Goal: Information Seeking & Learning: Learn about a topic

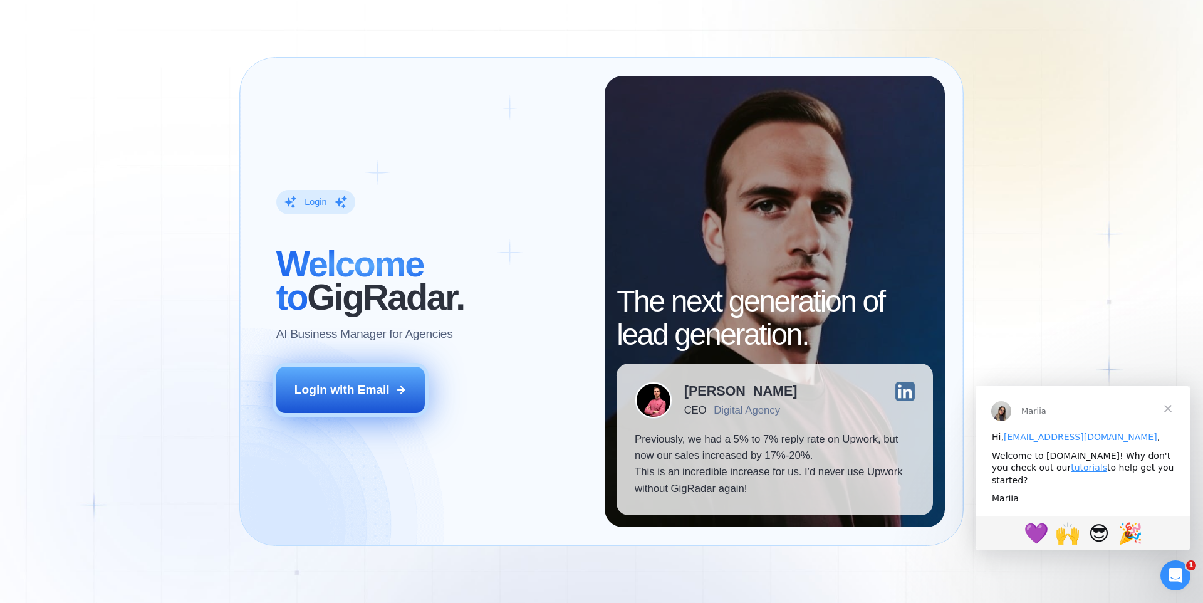
click at [377, 395] on div "Login with Email" at bounding box center [341, 390] width 95 height 16
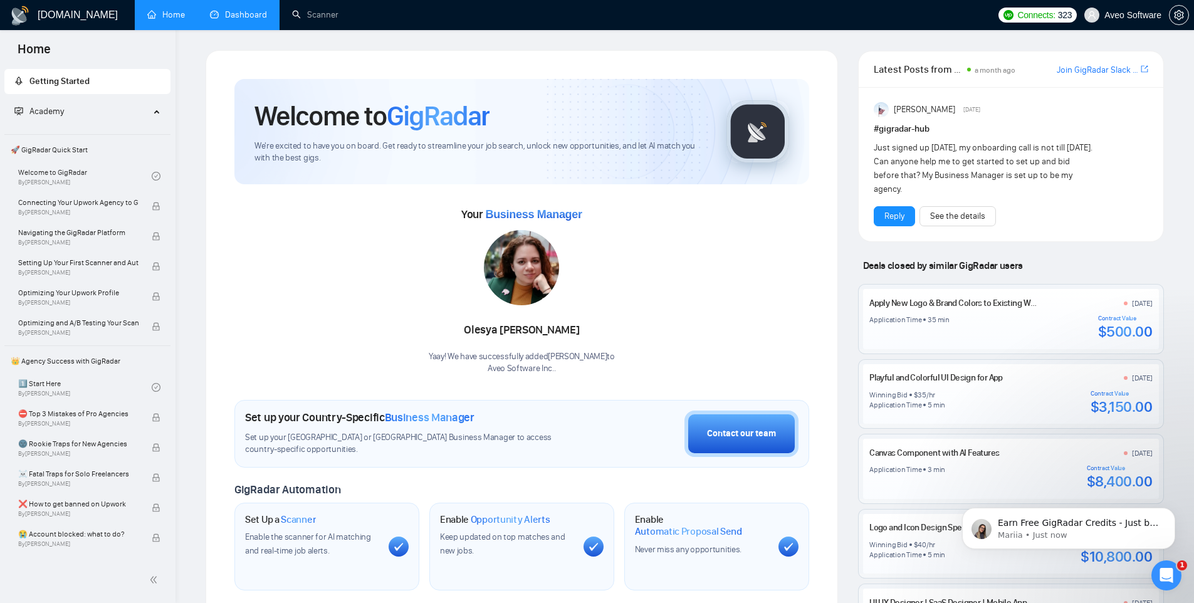
click at [248, 12] on link "Dashboard" at bounding box center [238, 14] width 57 height 11
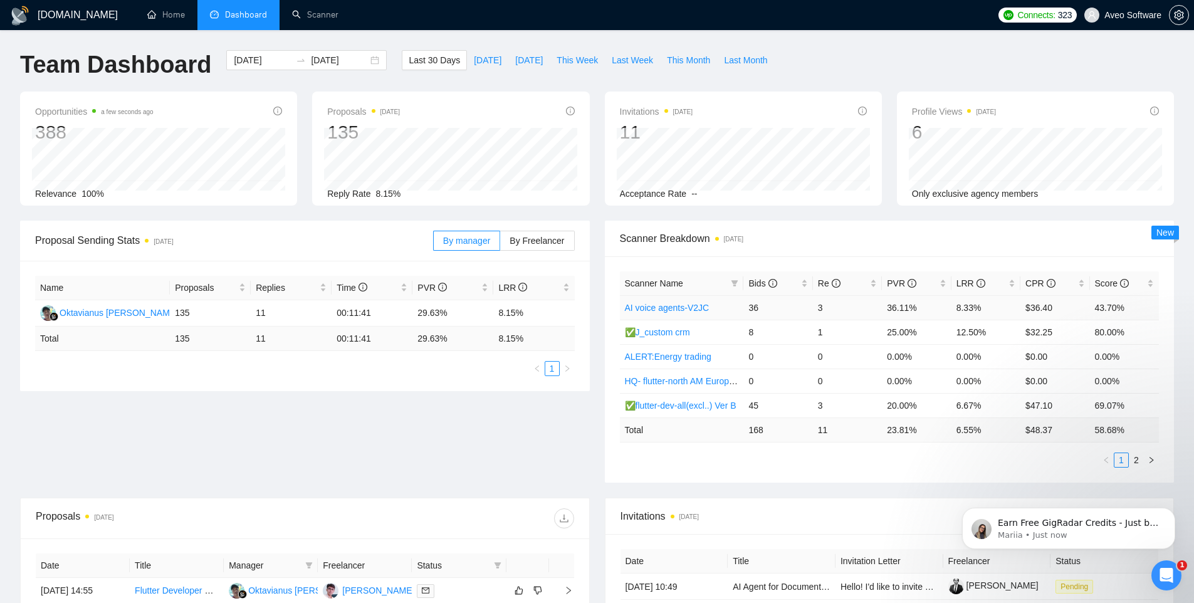
click at [679, 308] on link "AI voice agents-V2JC" at bounding box center [667, 308] width 85 height 10
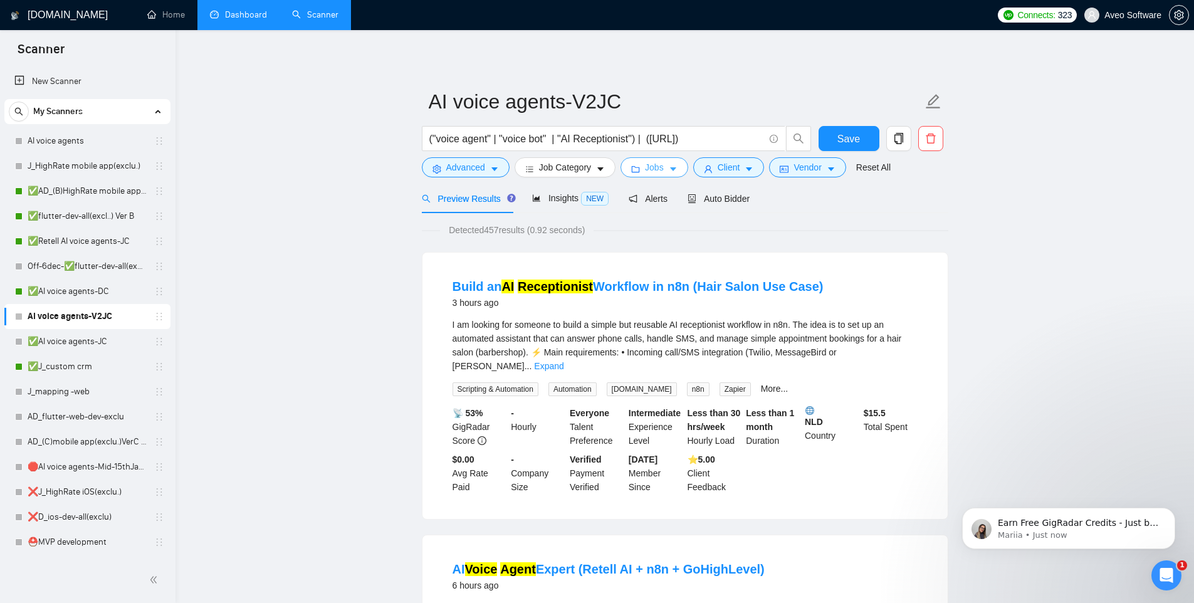
click at [672, 169] on icon "caret-down" at bounding box center [673, 169] width 9 height 9
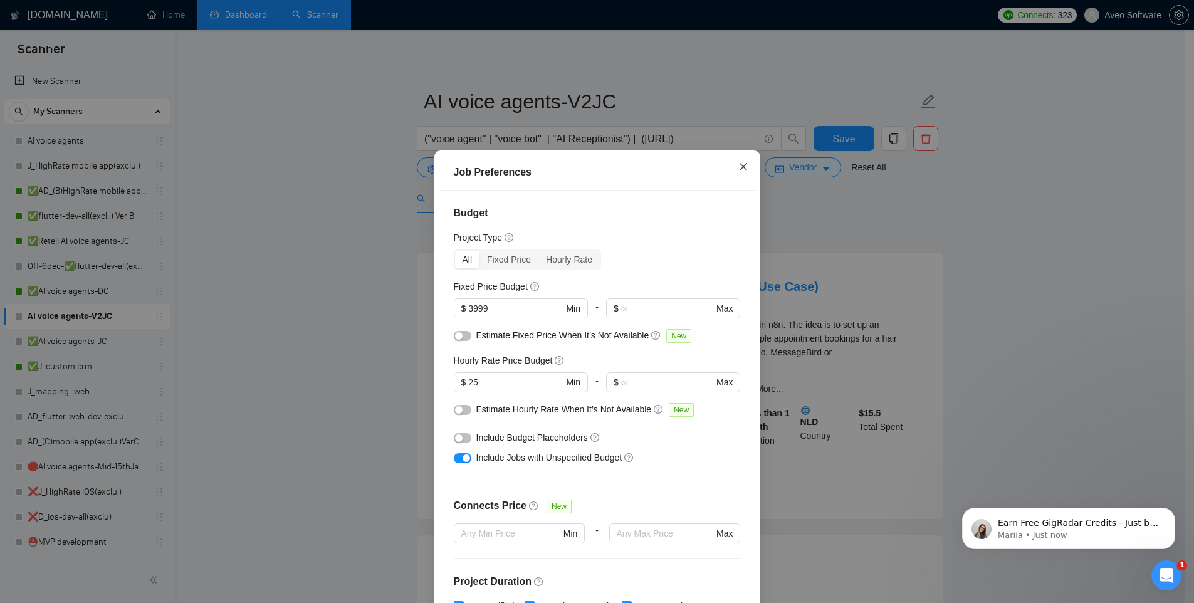
click at [741, 166] on icon "close" at bounding box center [743, 167] width 10 height 10
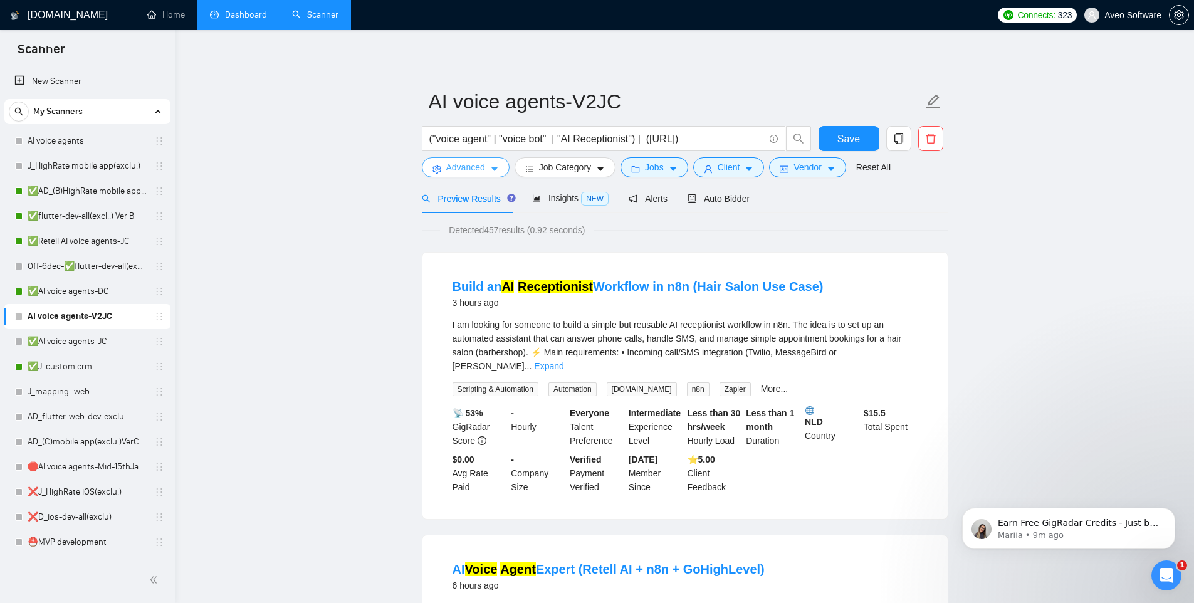
click at [495, 169] on icon "caret-down" at bounding box center [494, 170] width 6 height 4
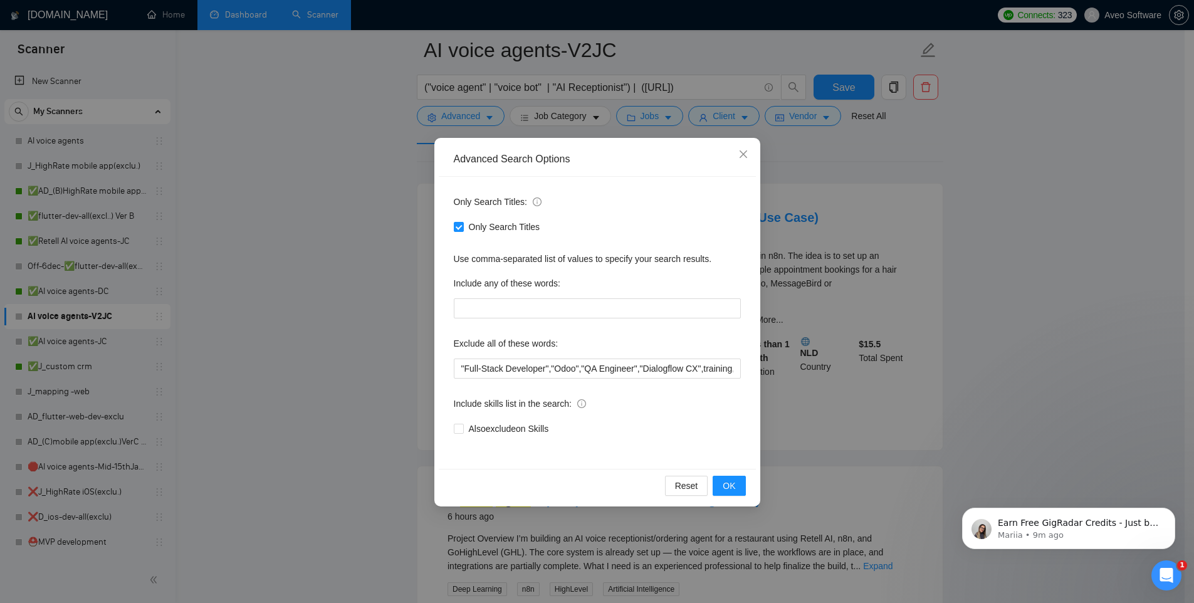
scroll to position [80, 0]
click at [728, 487] on span "OK" at bounding box center [728, 486] width 13 height 14
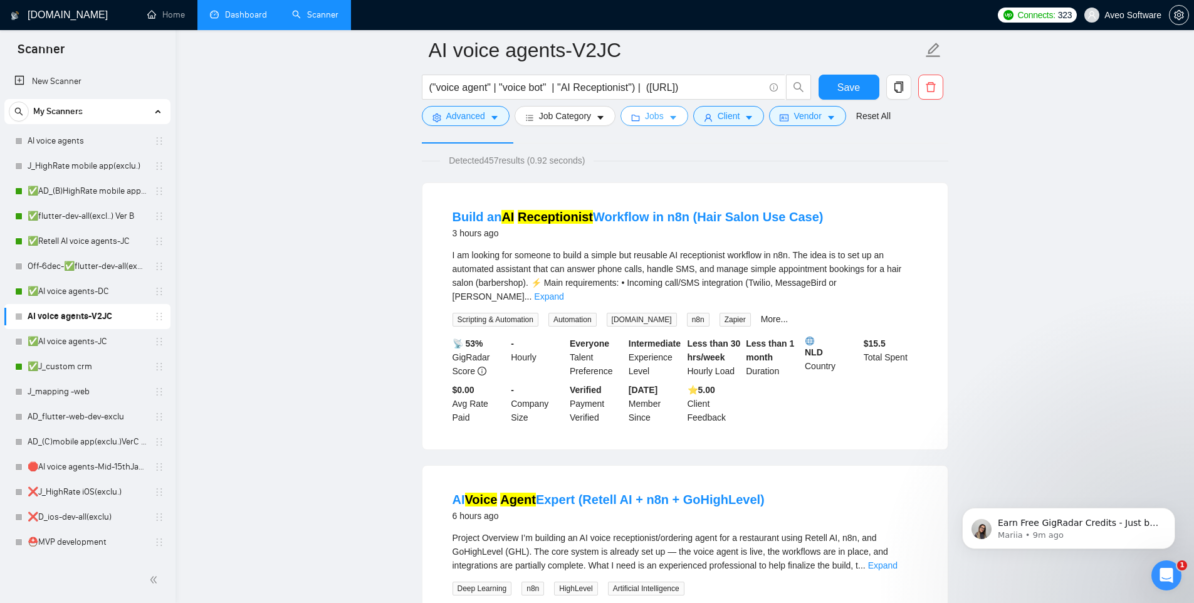
click at [677, 118] on icon "caret-down" at bounding box center [673, 117] width 9 height 9
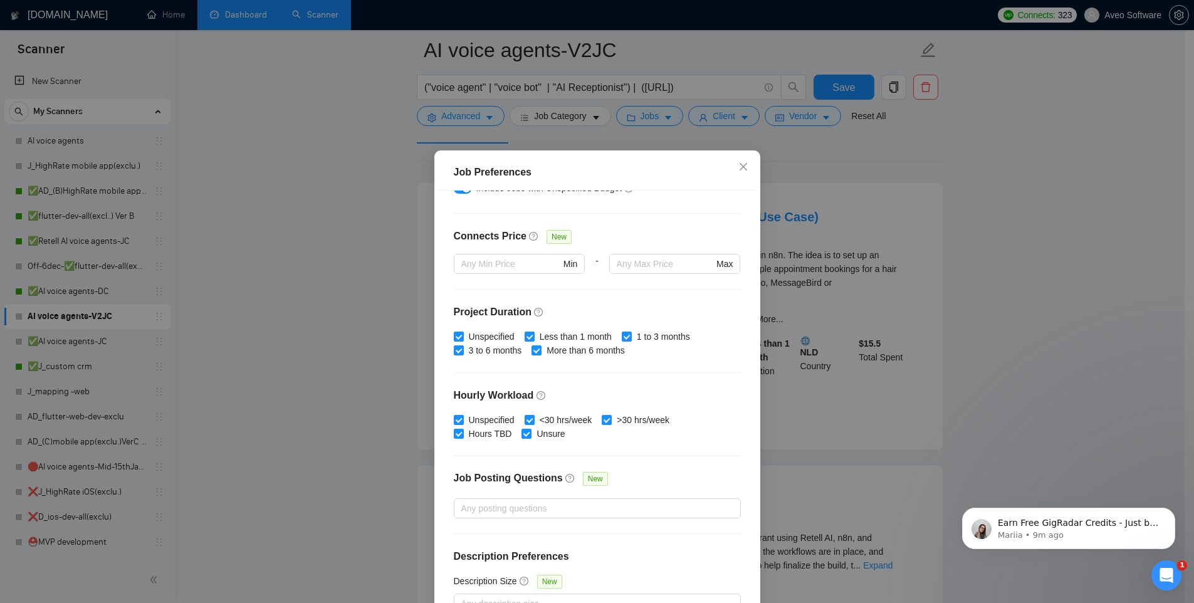
scroll to position [285, 0]
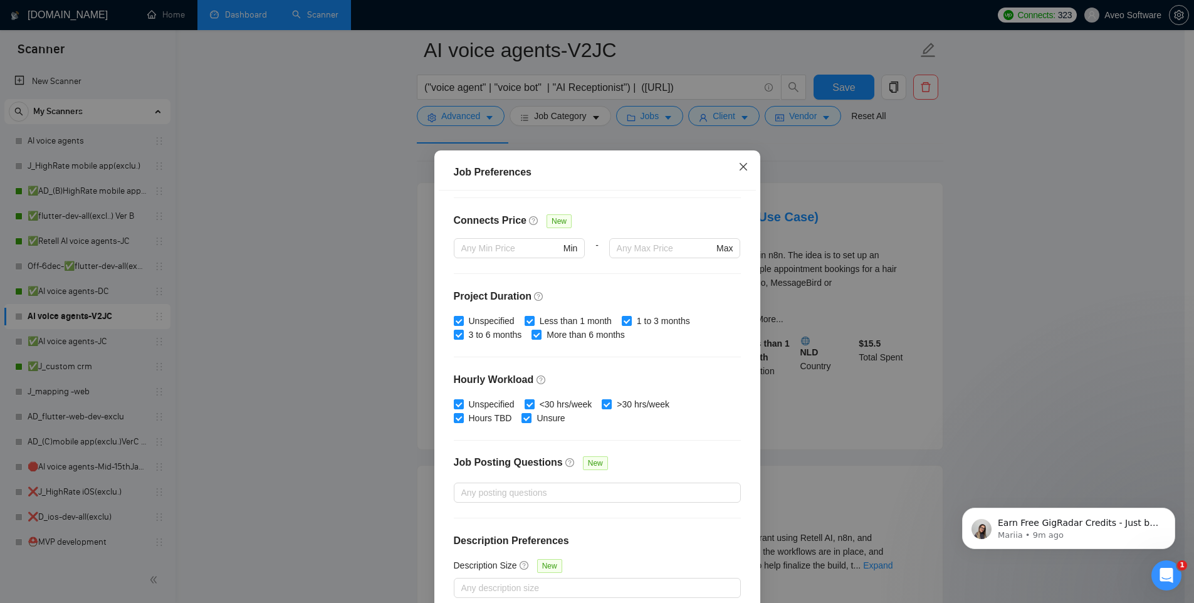
click at [738, 162] on icon "close" at bounding box center [743, 167] width 10 height 10
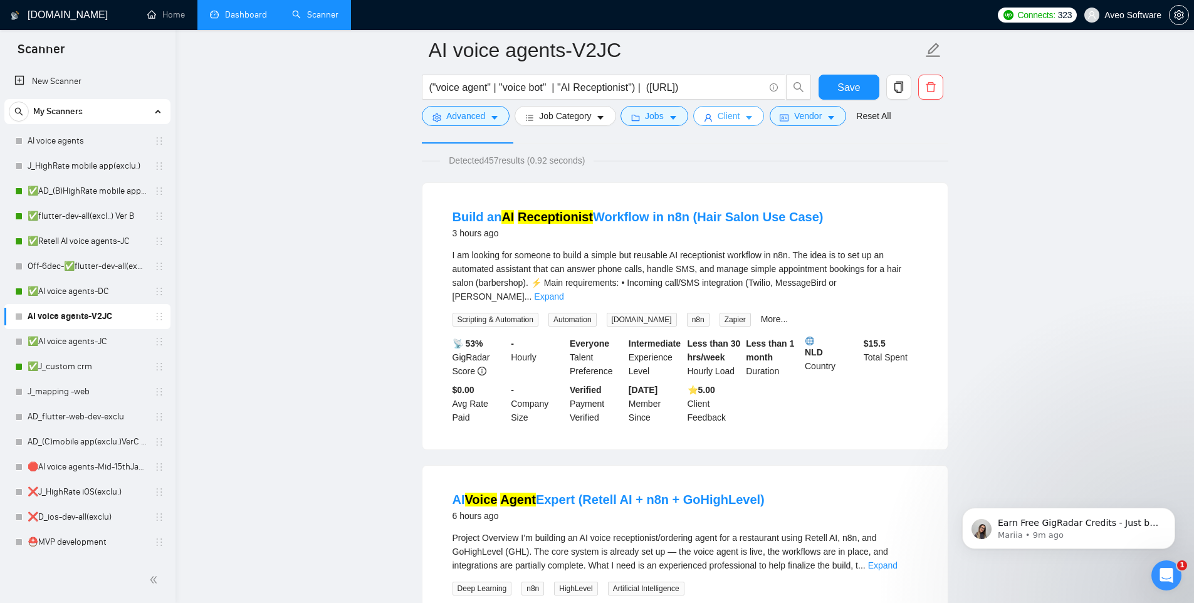
click at [750, 113] on span "caret-down" at bounding box center [748, 117] width 9 height 9
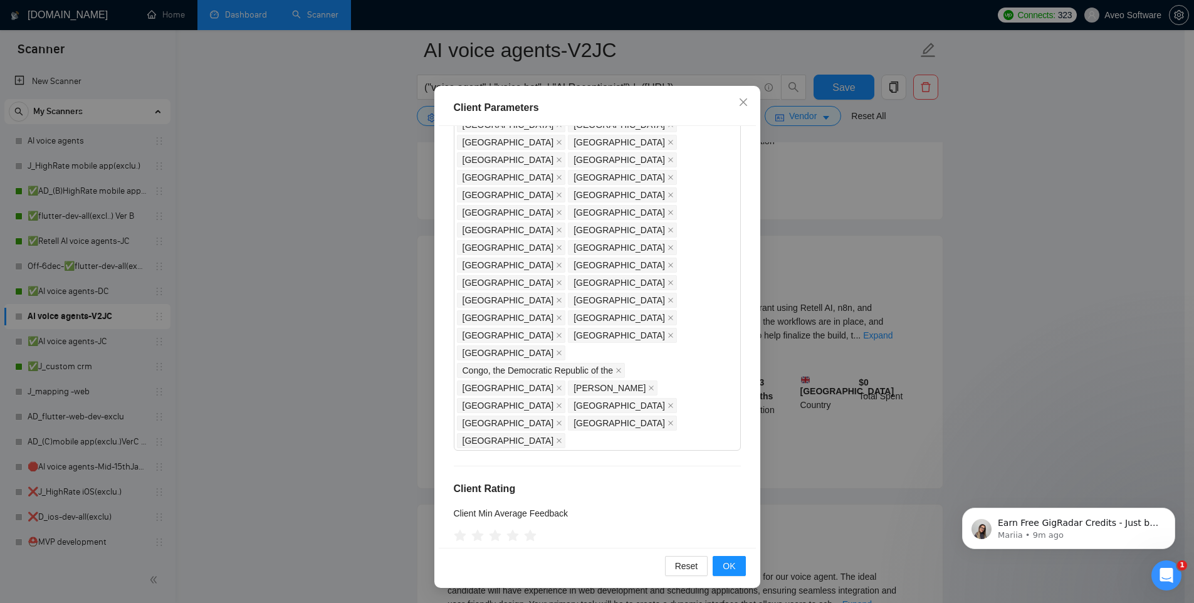
scroll to position [0, 0]
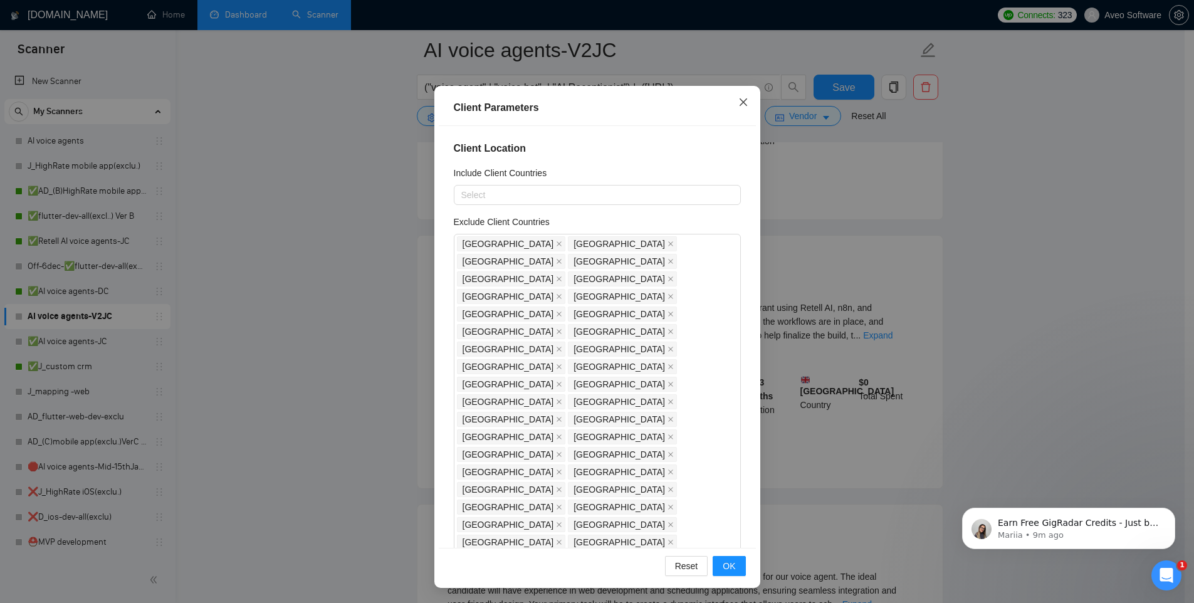
click at [740, 102] on icon "close" at bounding box center [743, 102] width 10 height 10
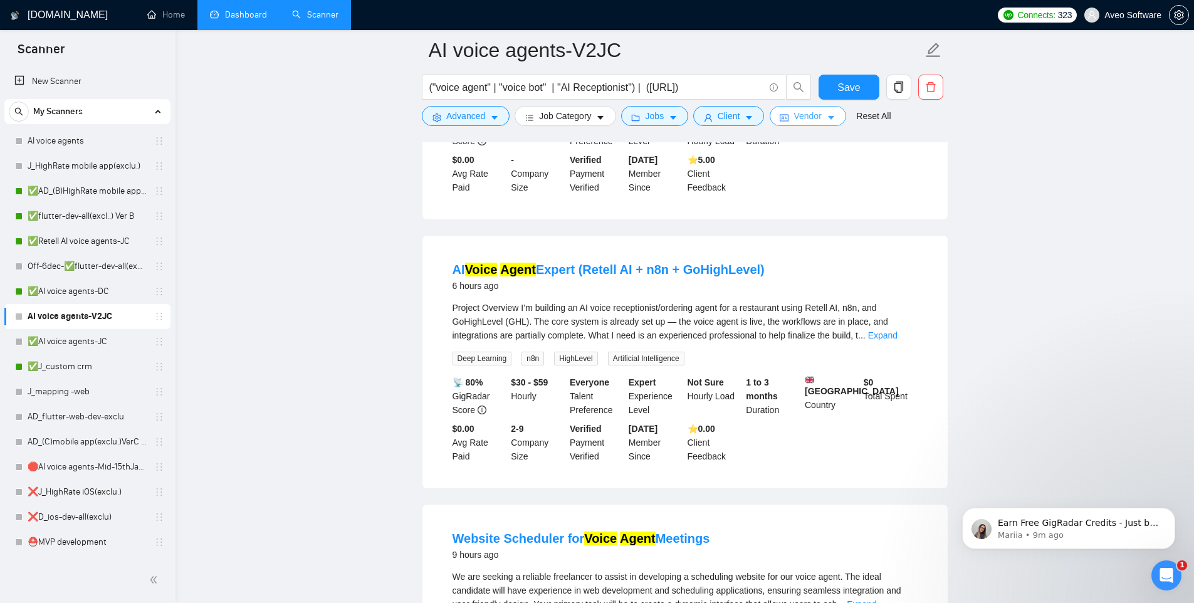
click at [835, 116] on icon "caret-down" at bounding box center [830, 117] width 9 height 9
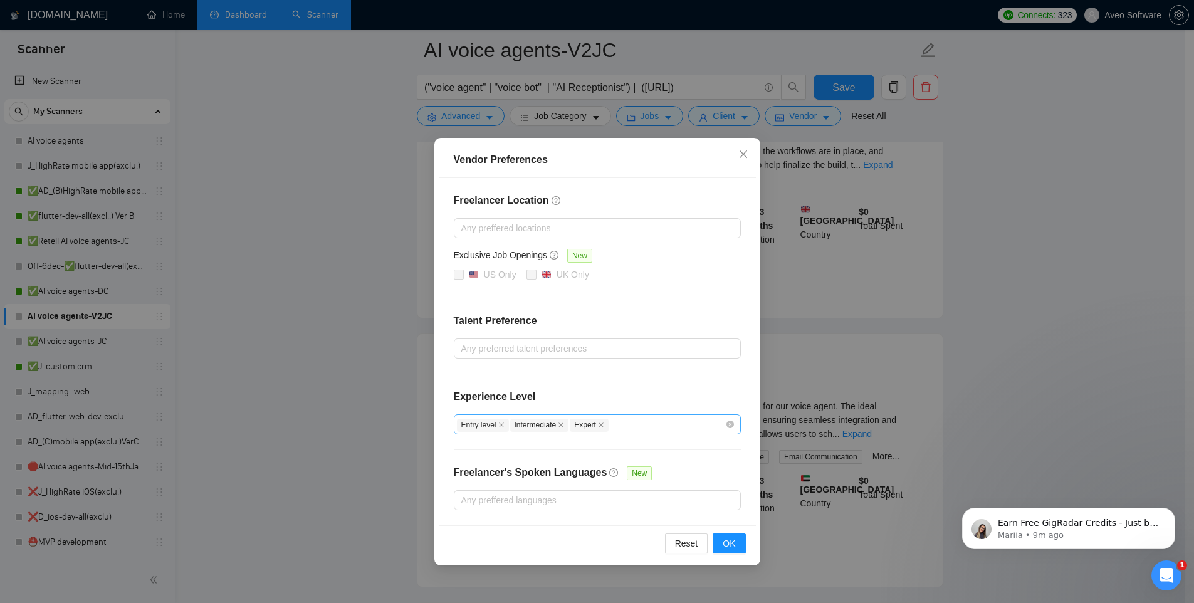
scroll to position [499, 0]
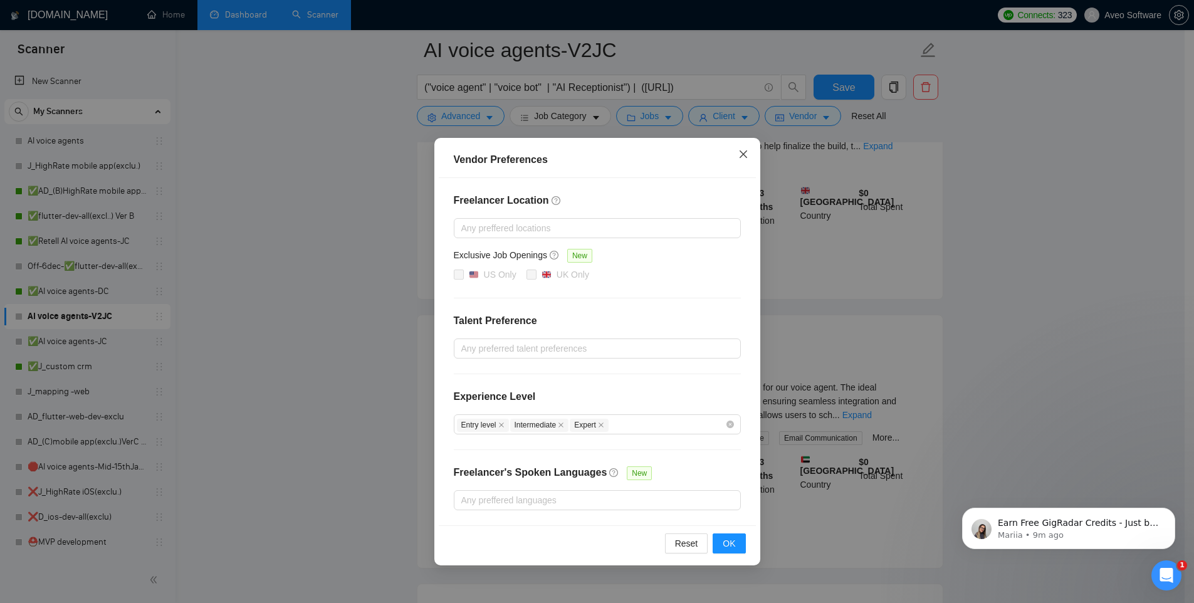
click at [744, 150] on icon "close" at bounding box center [743, 154] width 10 height 10
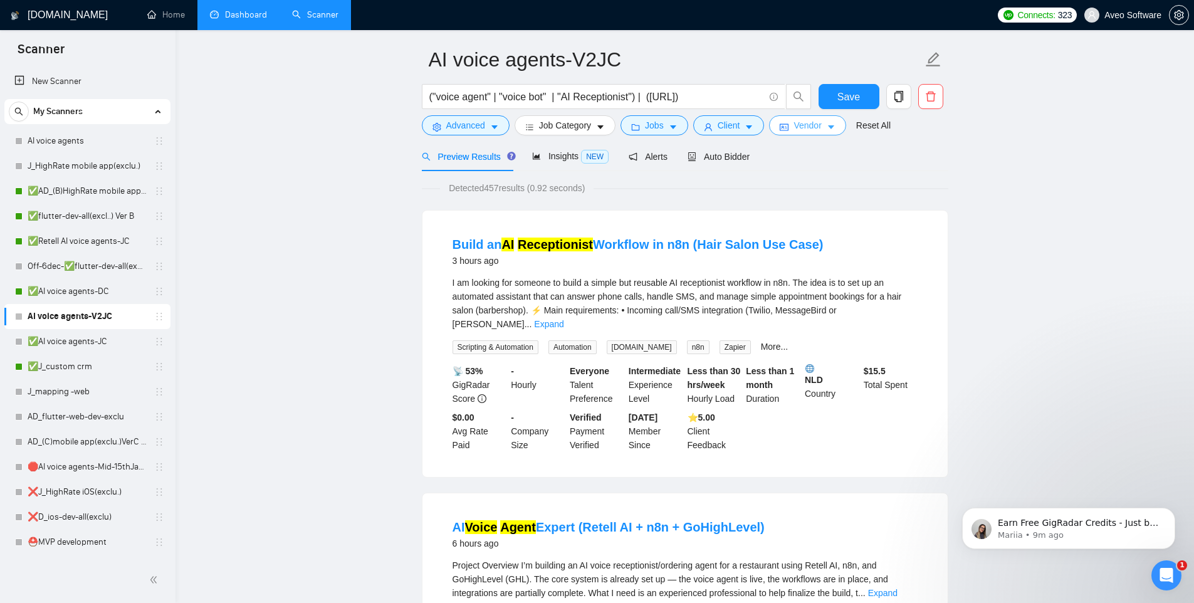
scroll to position [0, 0]
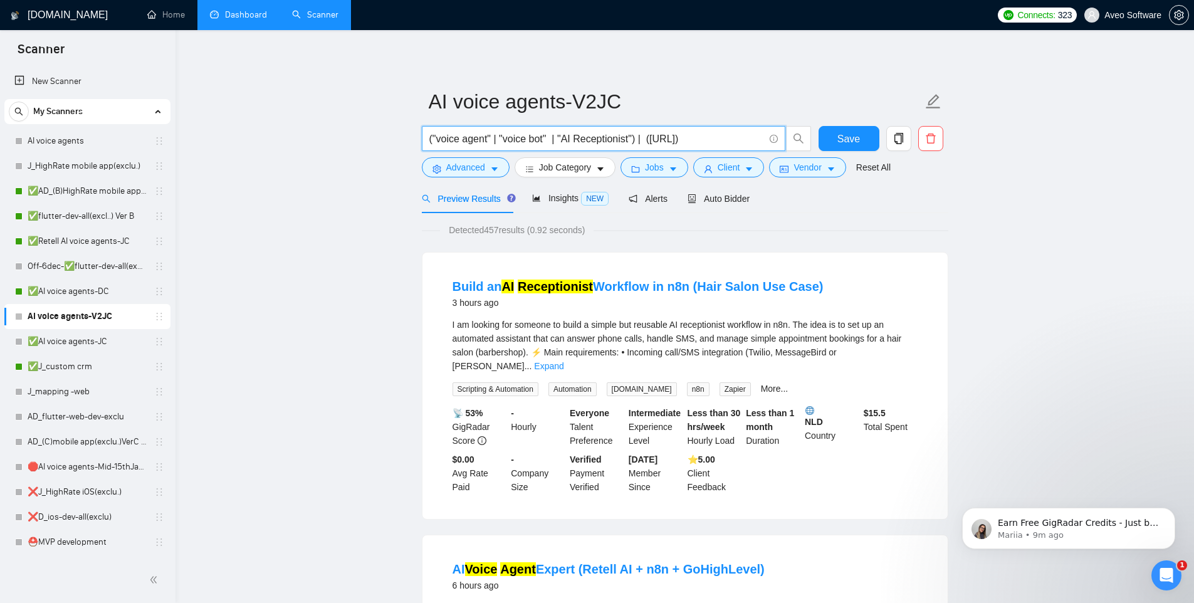
drag, startPoint x: 704, startPoint y: 138, endPoint x: 398, endPoint y: 137, distance: 305.1
click at [78, 293] on link "✅AI voice agents-DC" at bounding box center [87, 291] width 119 height 25
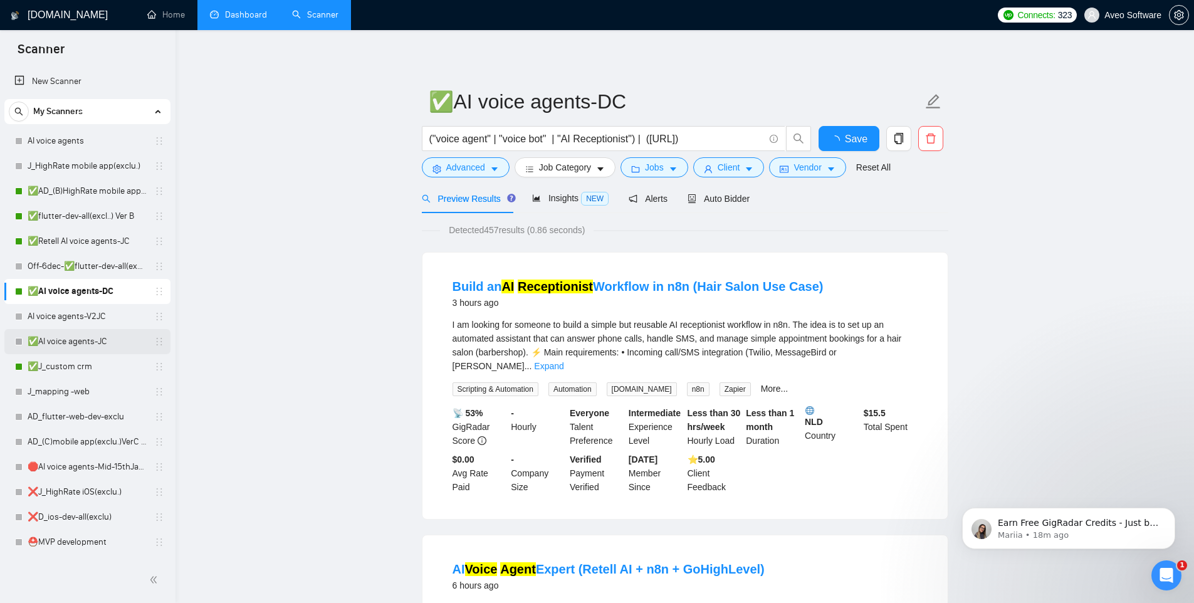
click at [82, 336] on link "✅AI voice agents-JC" at bounding box center [87, 341] width 119 height 25
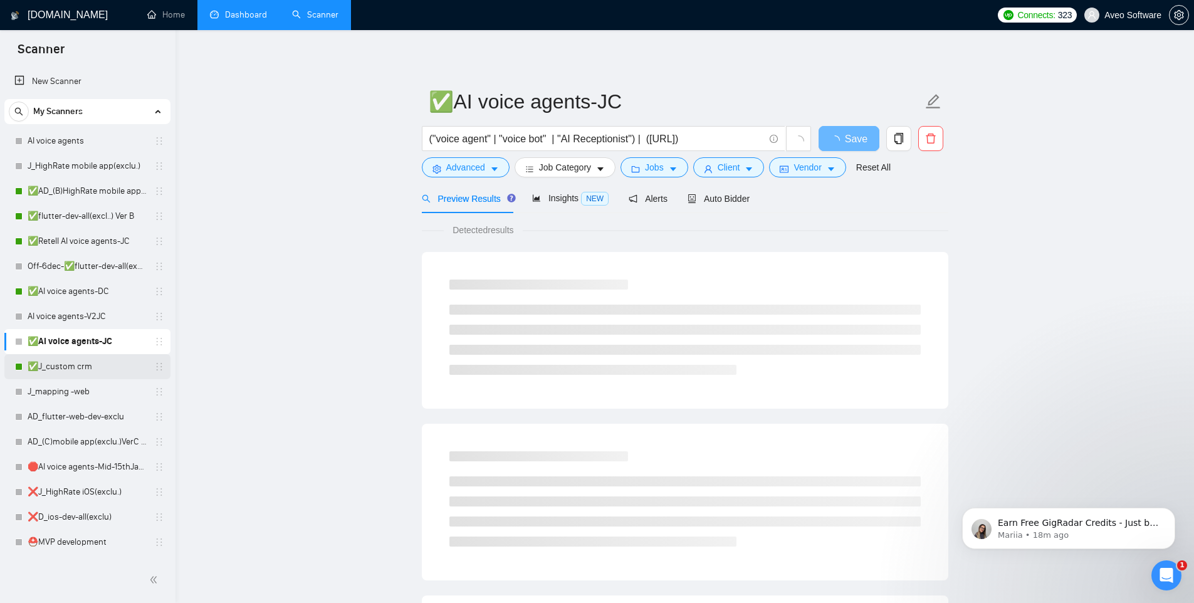
click at [82, 363] on link "✅J_custom crm" at bounding box center [87, 366] width 119 height 25
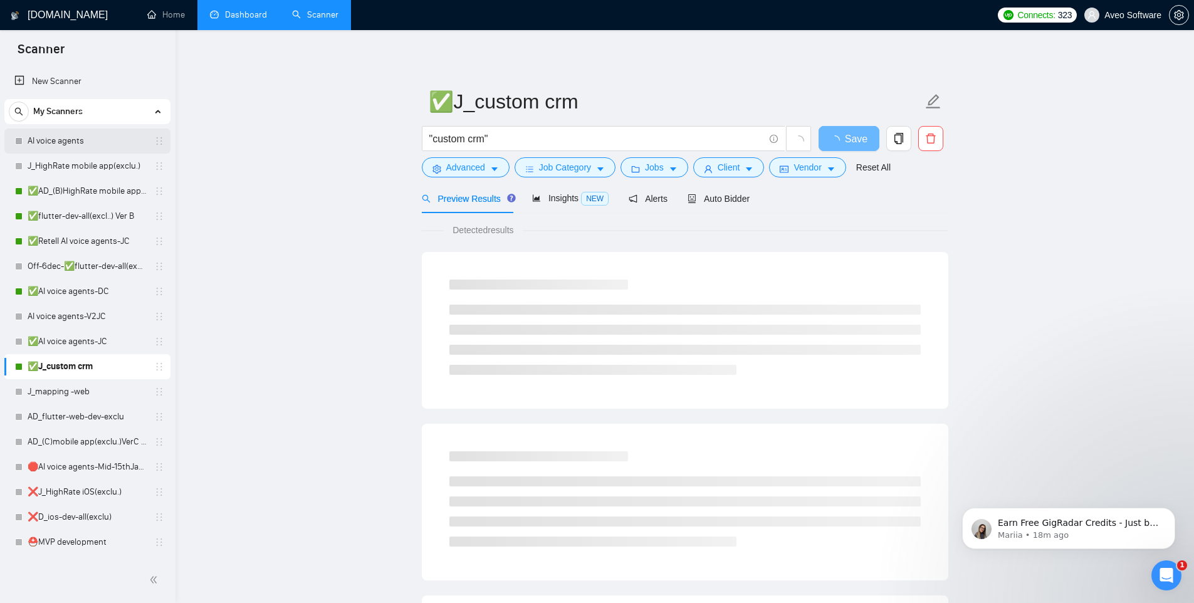
click at [68, 146] on link "AI voice agents" at bounding box center [87, 140] width 119 height 25
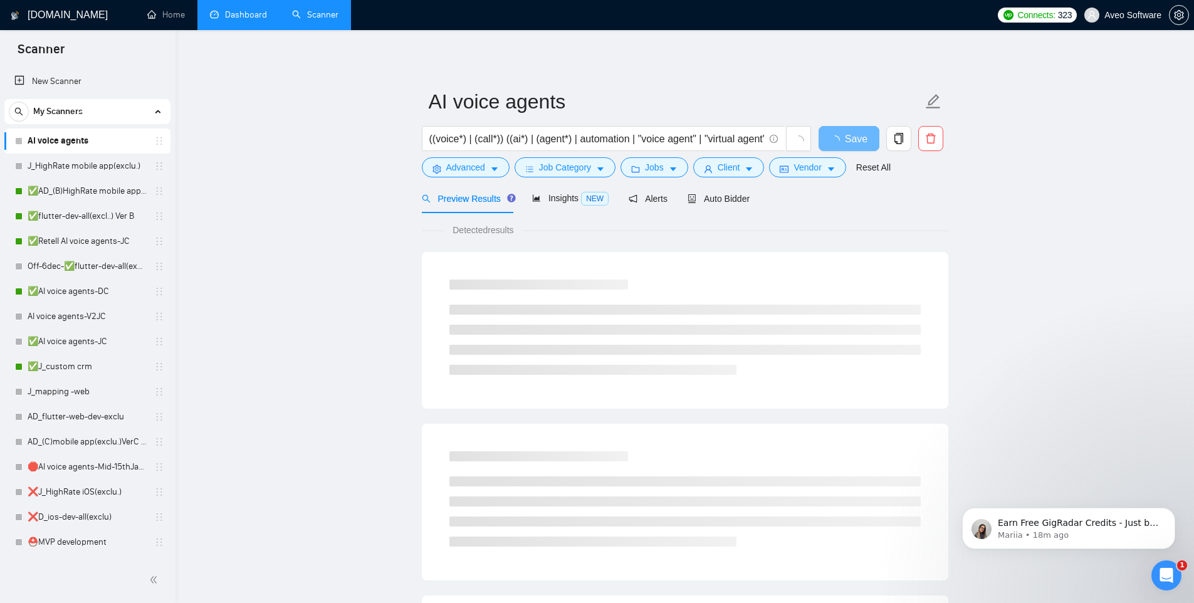
click at [71, 112] on span "My Scanners" at bounding box center [57, 111] width 49 height 25
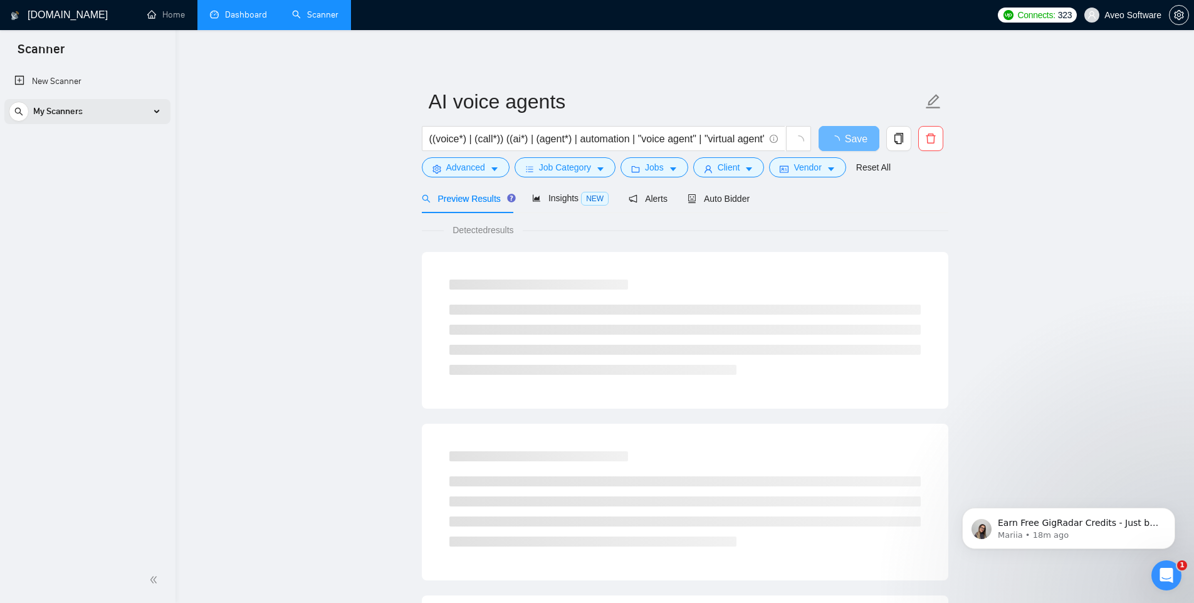
click at [68, 108] on span "My Scanners" at bounding box center [57, 111] width 49 height 25
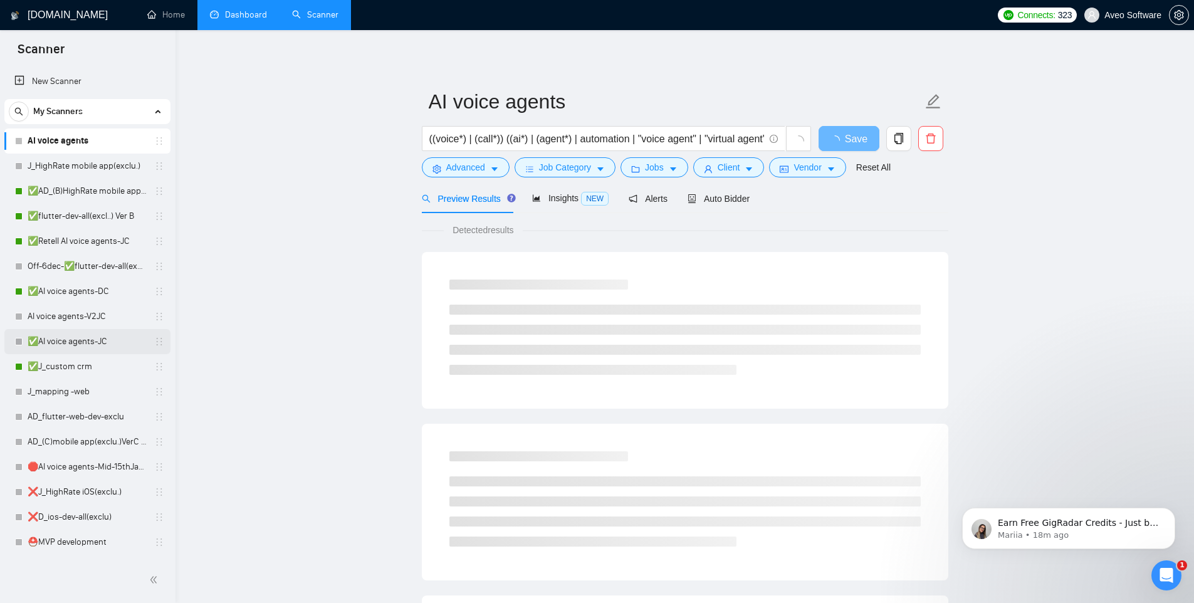
click at [87, 343] on link "✅AI voice agents-JC" at bounding box center [87, 341] width 119 height 25
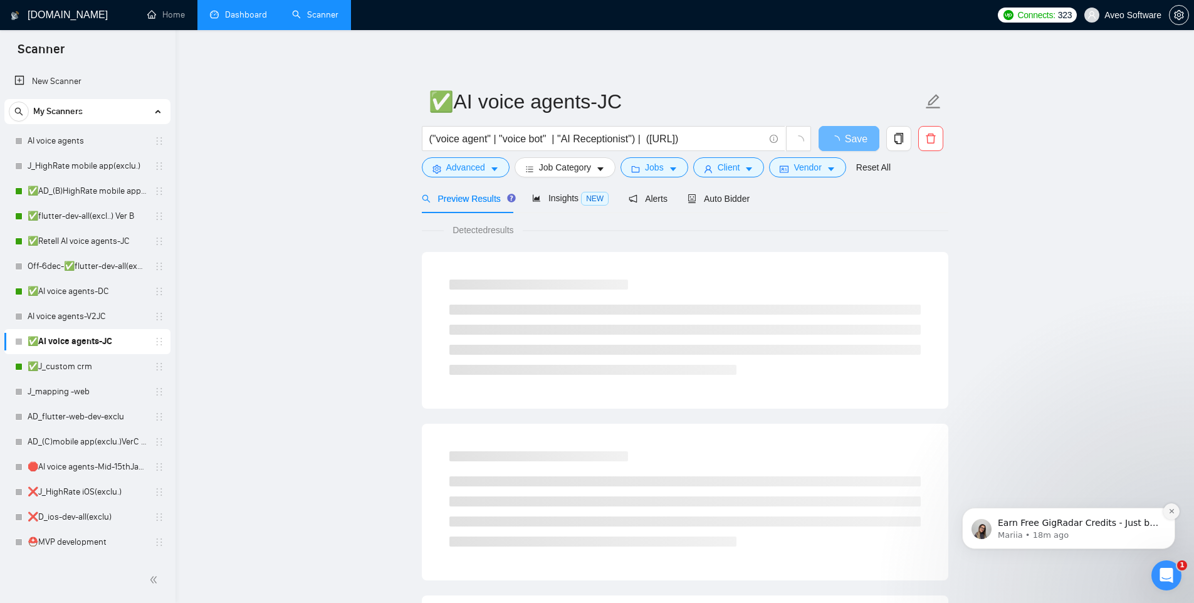
click at [1170, 511] on icon "Dismiss notification" at bounding box center [1171, 511] width 4 height 4
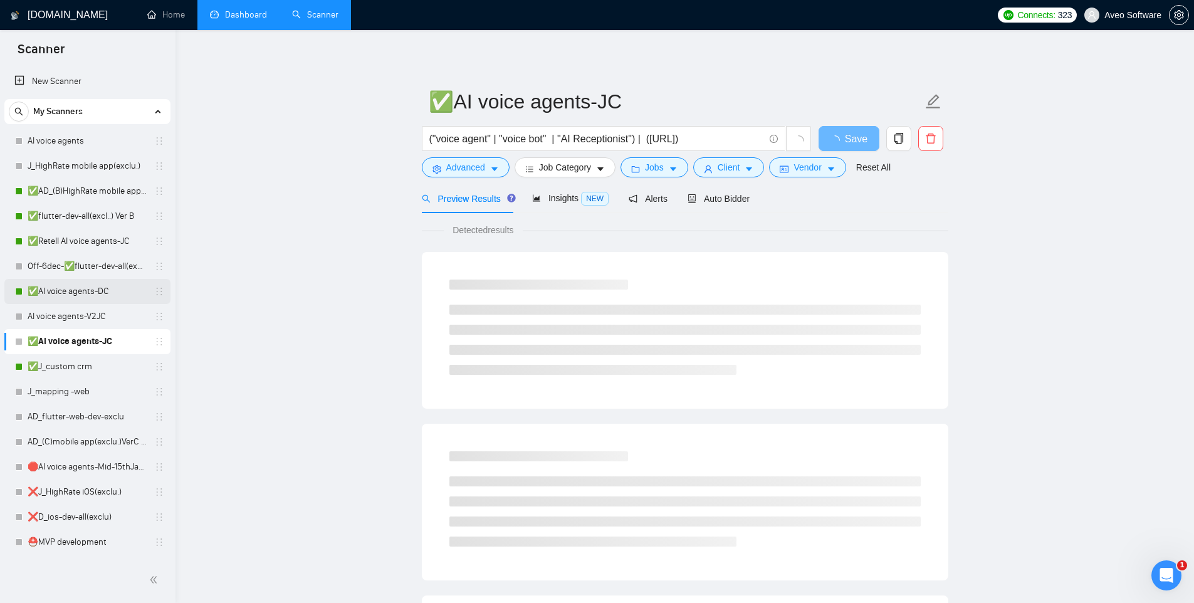
click at [73, 292] on link "✅AI voice agents-DC" at bounding box center [87, 291] width 119 height 25
click at [73, 238] on link "✅Retell AI voice agents-JC" at bounding box center [87, 241] width 119 height 25
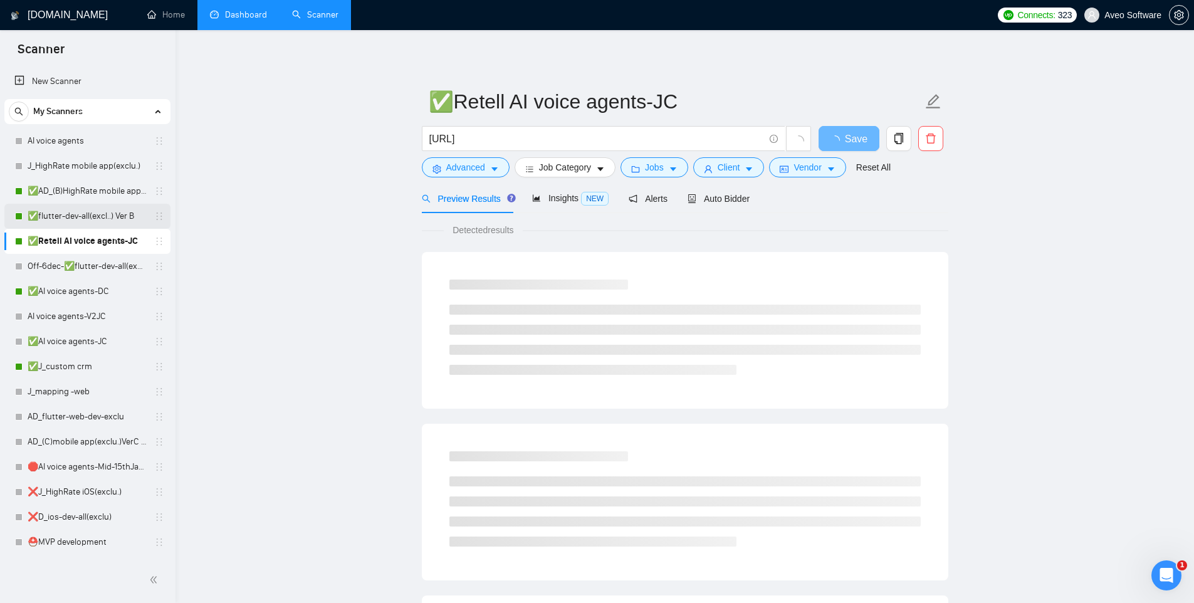
click at [68, 216] on link "✅flutter-dev-all(excl..) Ver B" at bounding box center [87, 216] width 119 height 25
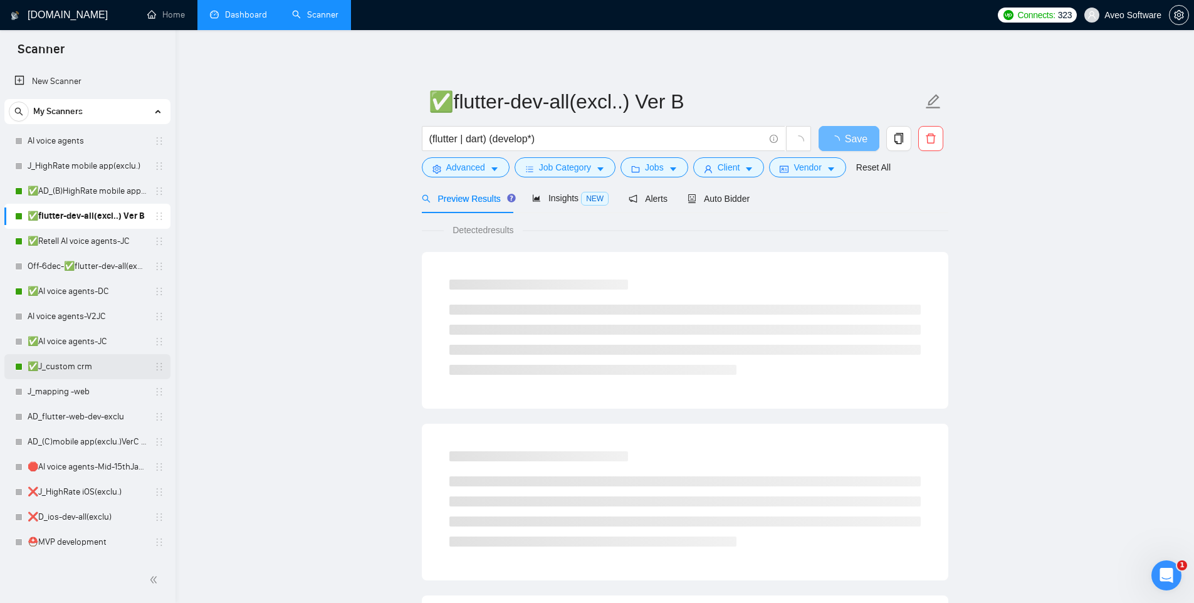
click at [79, 370] on link "✅J_custom crm" at bounding box center [87, 366] width 119 height 25
click at [81, 338] on link "✅AI voice agents-JC" at bounding box center [87, 341] width 119 height 25
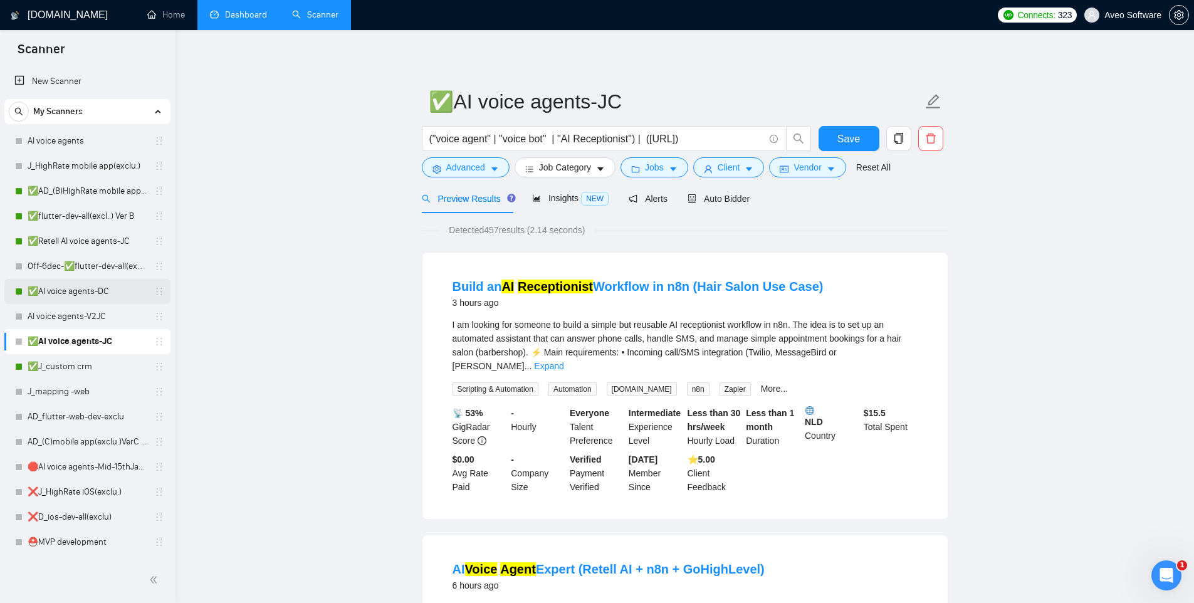
click at [91, 286] on link "✅AI voice agents-DC" at bounding box center [87, 291] width 119 height 25
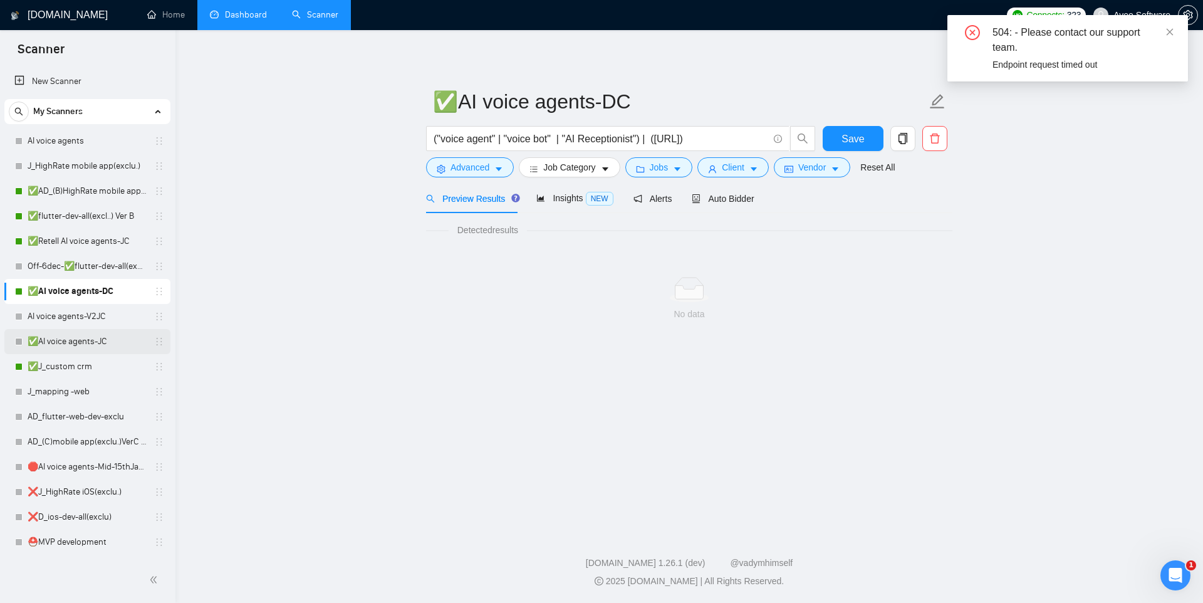
click at [74, 342] on link "✅AI voice agents-JC" at bounding box center [87, 341] width 119 height 25
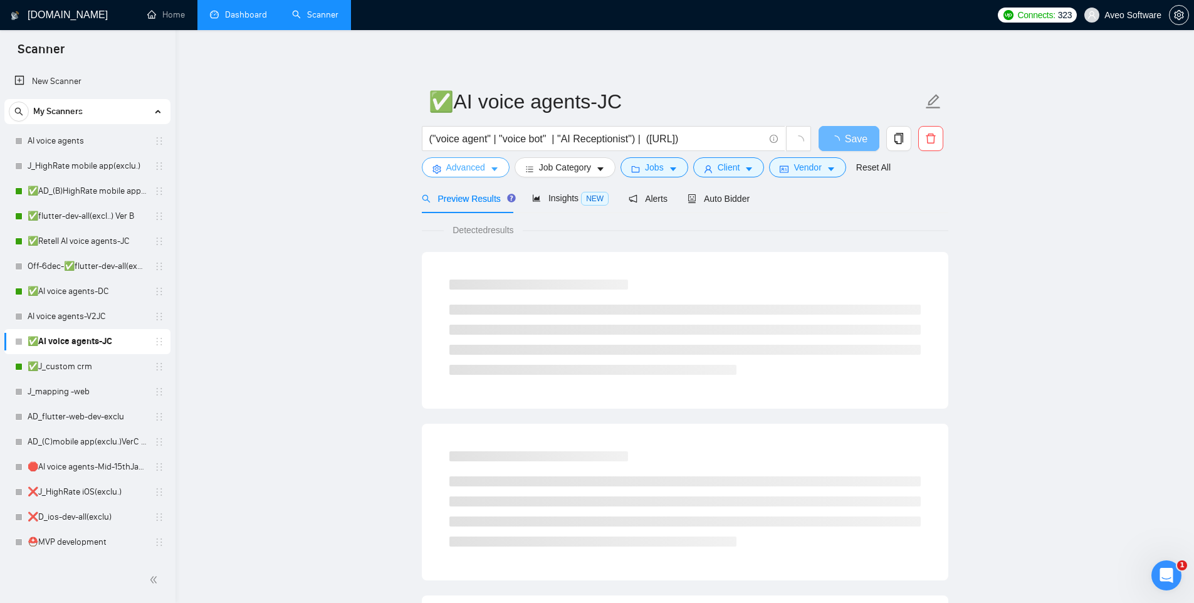
click at [459, 164] on span "Advanced" at bounding box center [465, 167] width 39 height 14
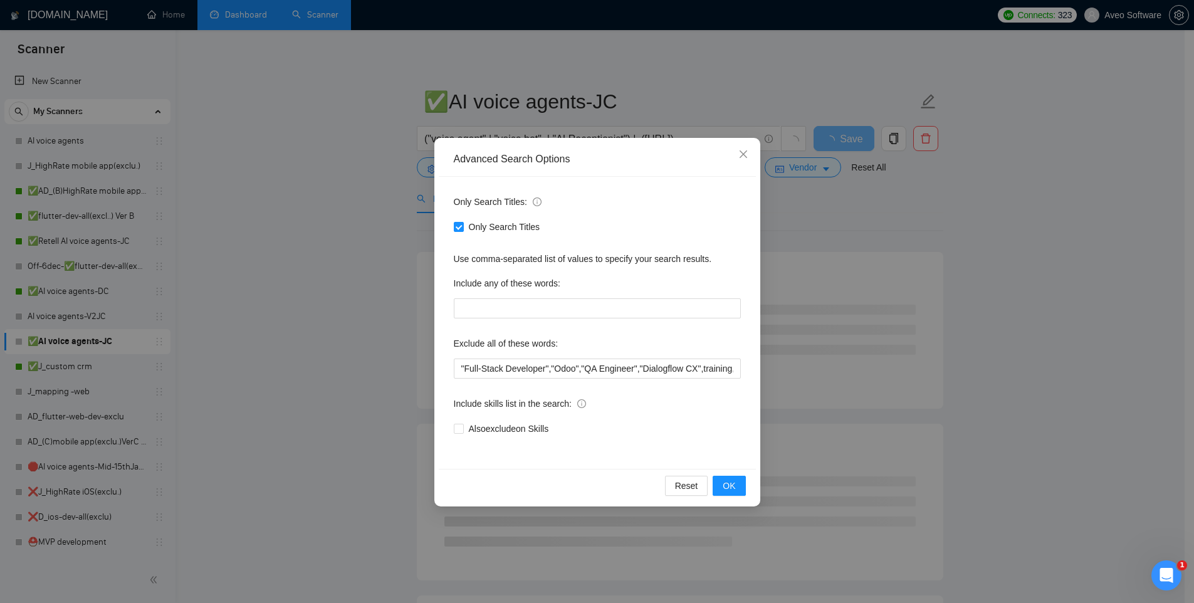
click at [306, 347] on div "Advanced Search Options Only Search Titles: Only Search Titles Use comma-separa…" at bounding box center [597, 301] width 1194 height 603
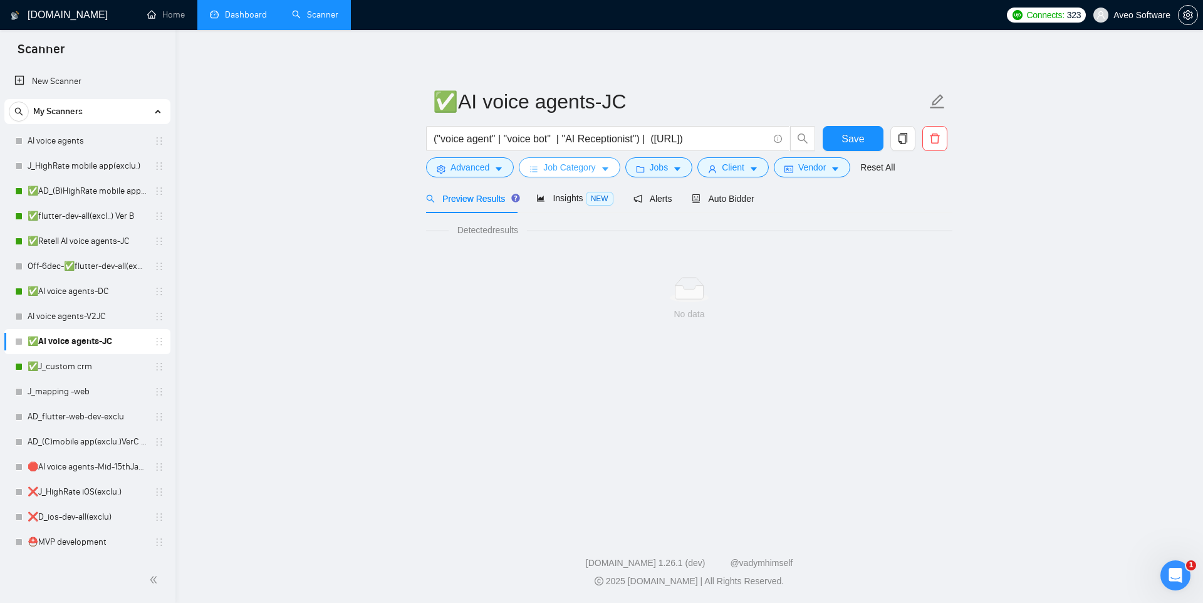
click at [590, 168] on span "Job Category" at bounding box center [569, 167] width 52 height 14
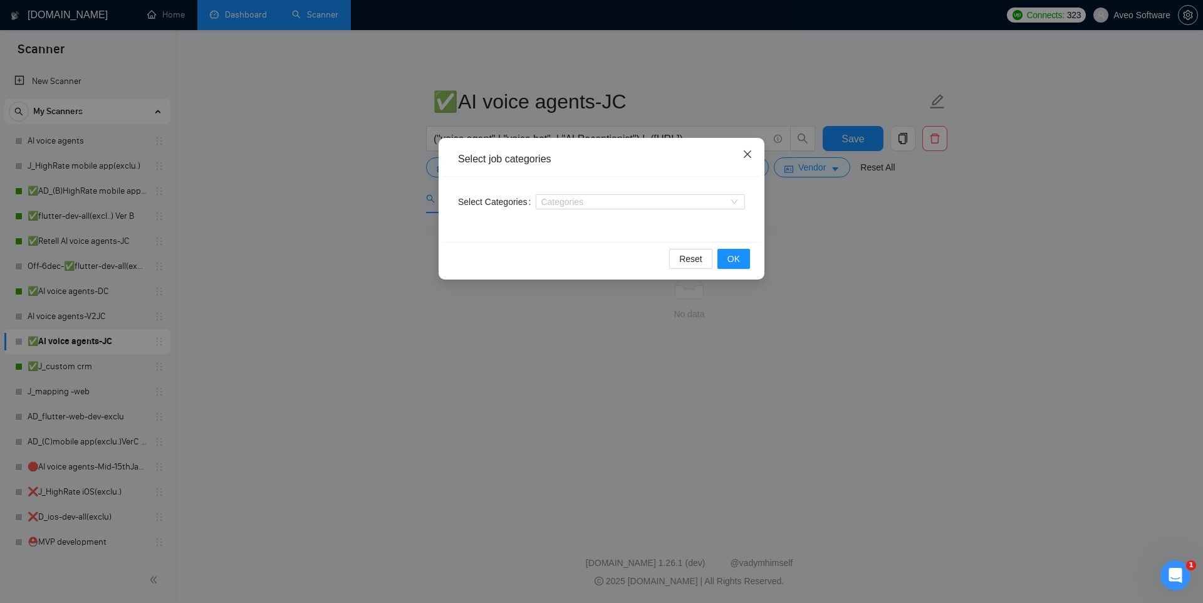
click at [747, 147] on span "Close" at bounding box center [748, 155] width 34 height 34
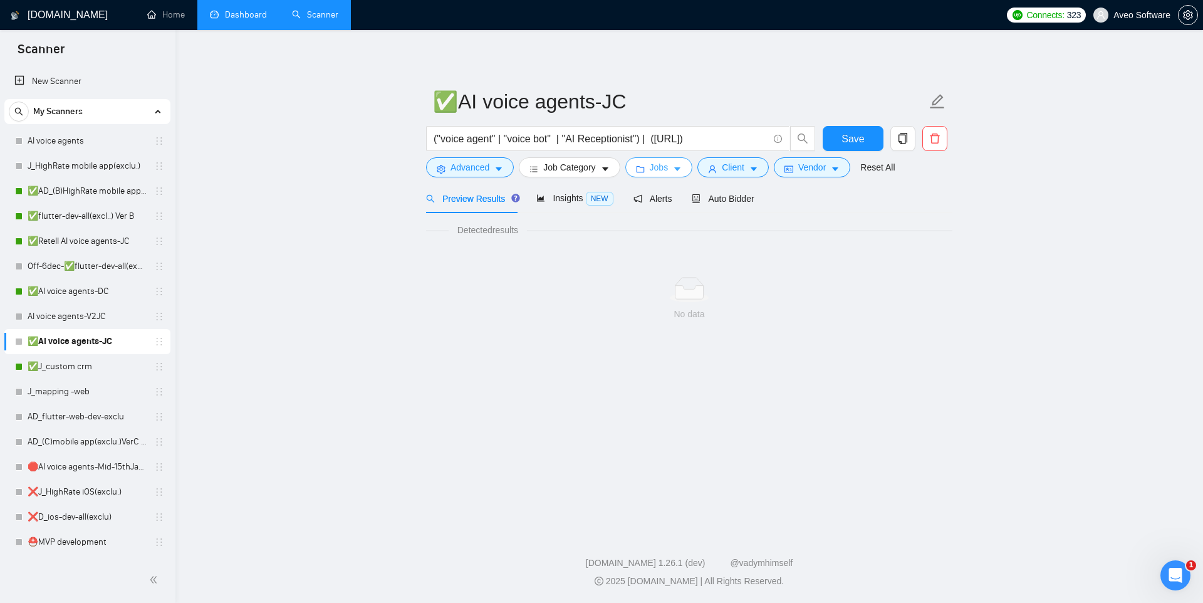
click at [679, 172] on icon "caret-down" at bounding box center [677, 169] width 9 height 9
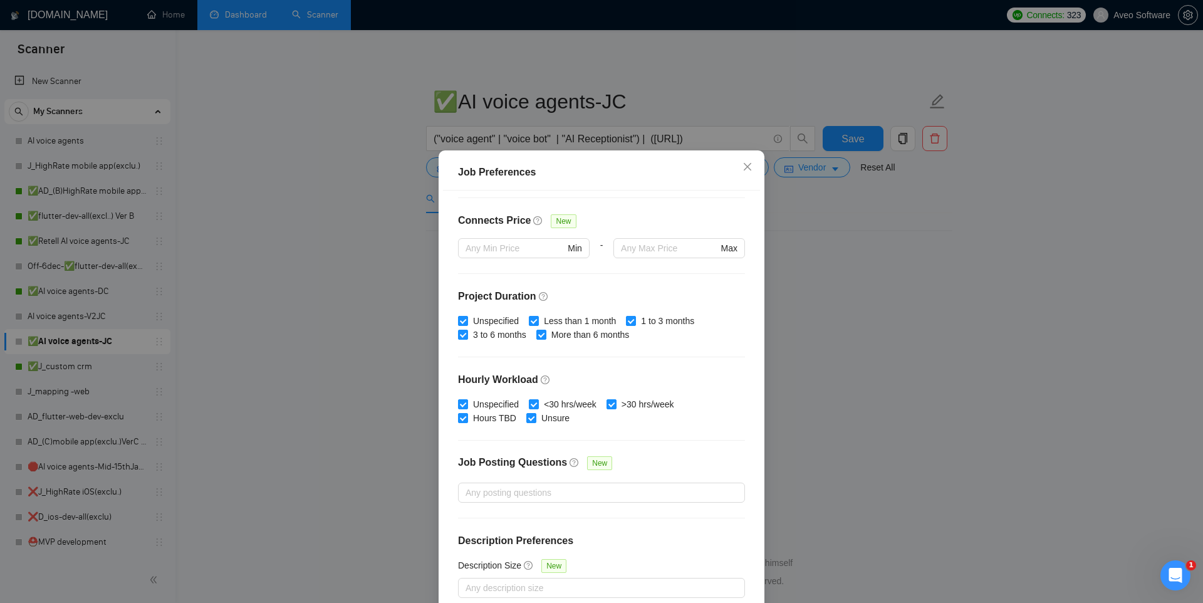
click at [906, 259] on div "Job Preferences Budget Project Type All Fixed Price Hourly Rate Fixed Price Bud…" at bounding box center [601, 301] width 1203 height 603
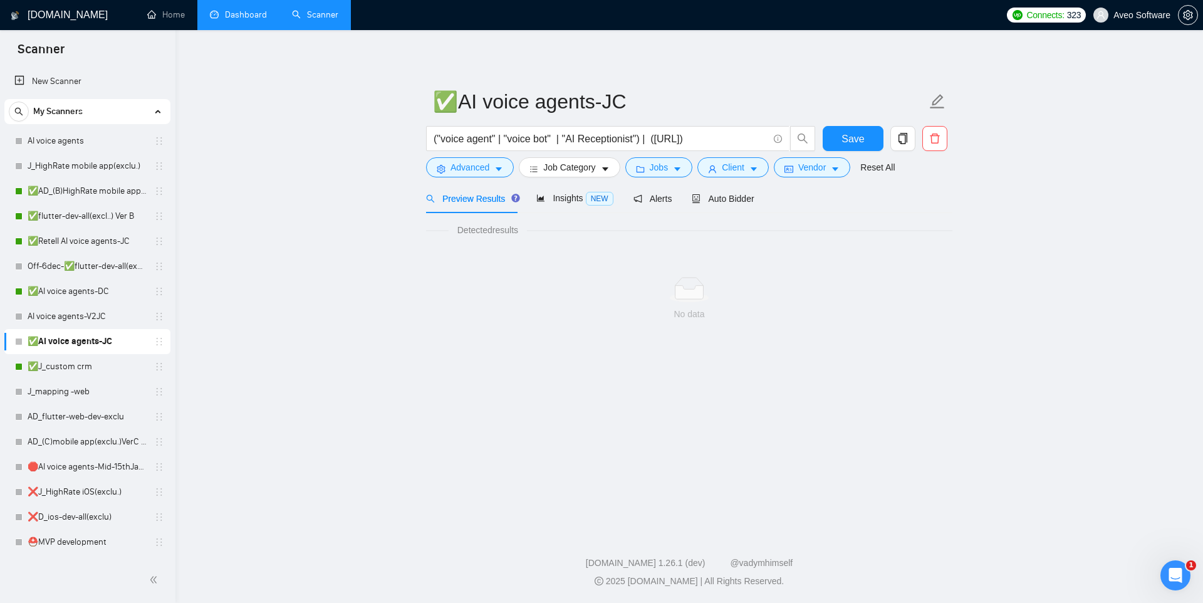
click at [684, 305] on div "No data" at bounding box center [689, 299] width 506 height 44
click at [79, 364] on link "✅J_custom crm" at bounding box center [87, 366] width 119 height 25
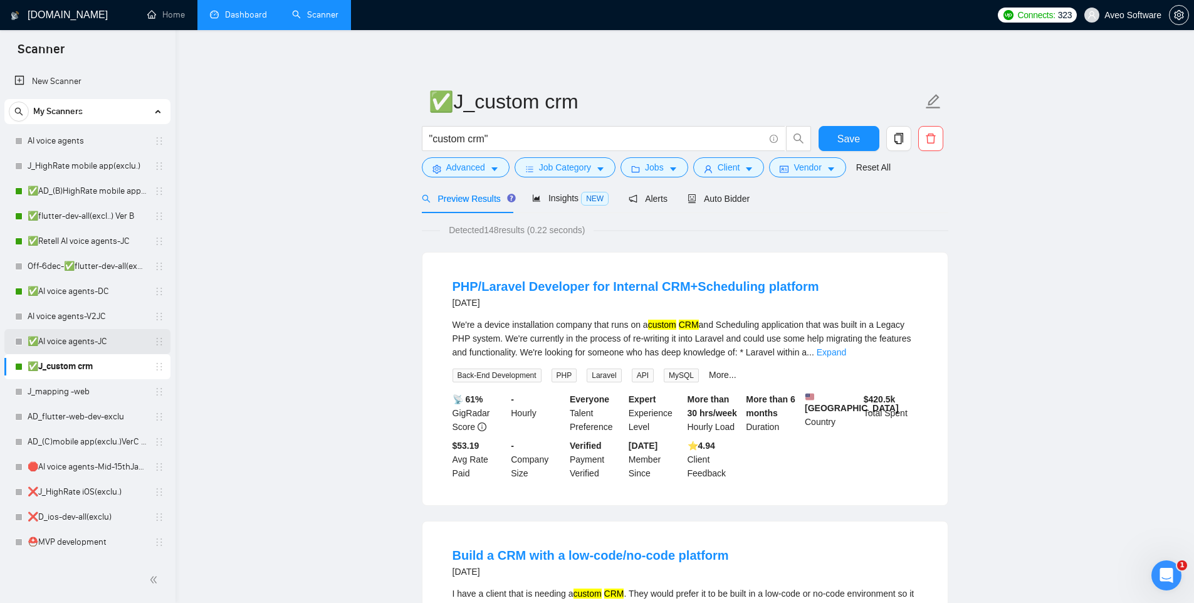
click at [76, 340] on link "✅AI voice agents-JC" at bounding box center [87, 341] width 119 height 25
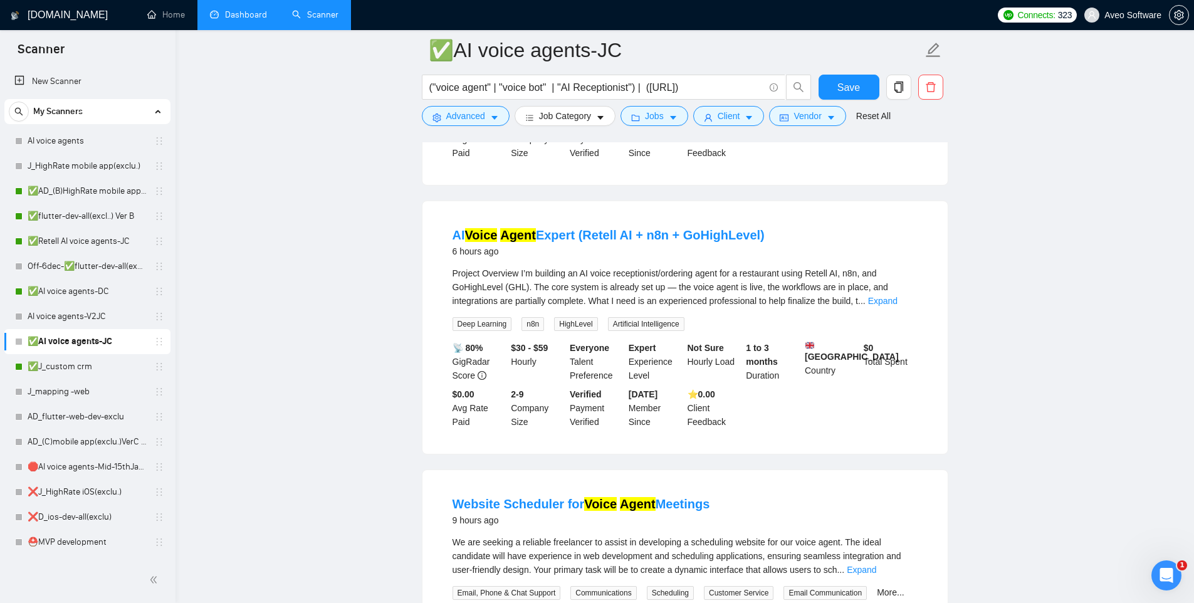
scroll to position [339, 0]
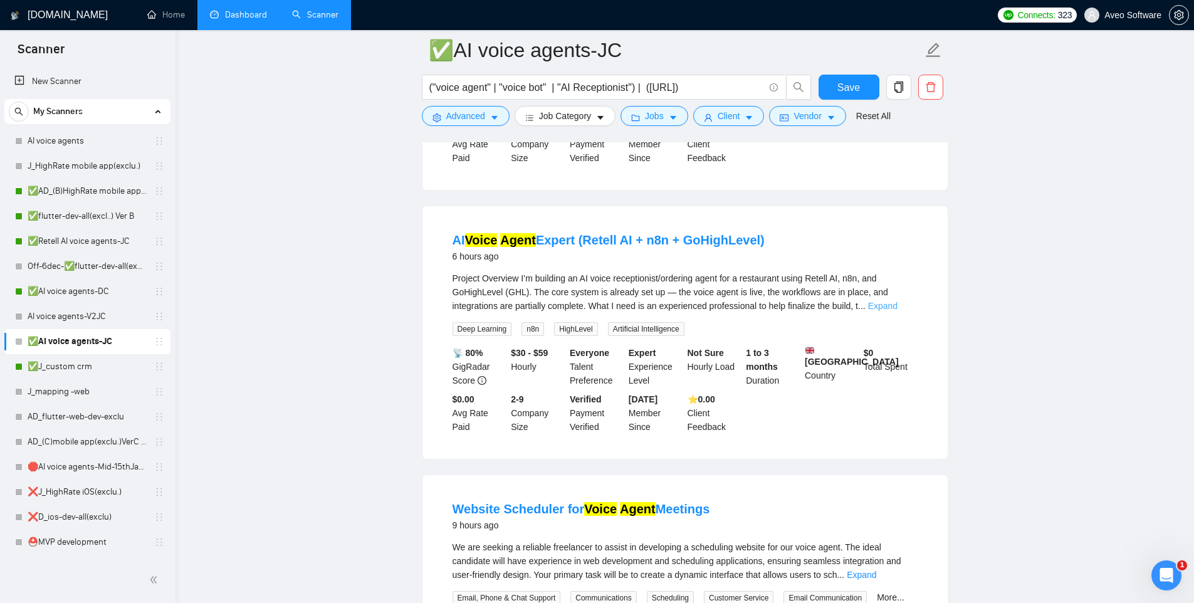
click at [897, 301] on link "Expand" at bounding box center [882, 306] width 29 height 10
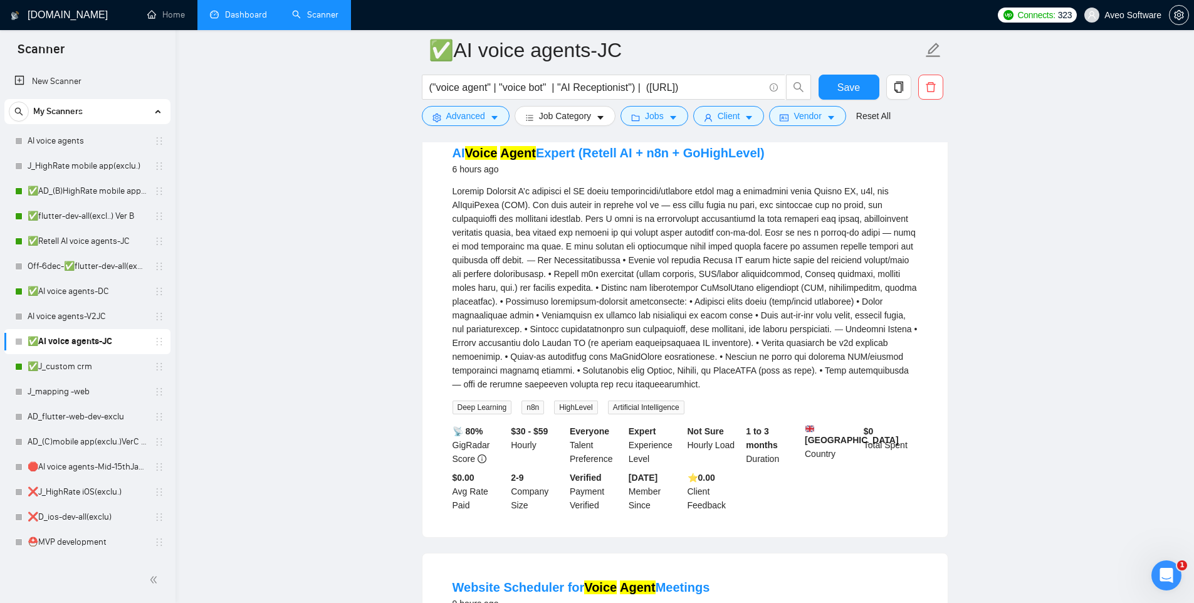
scroll to position [104, 0]
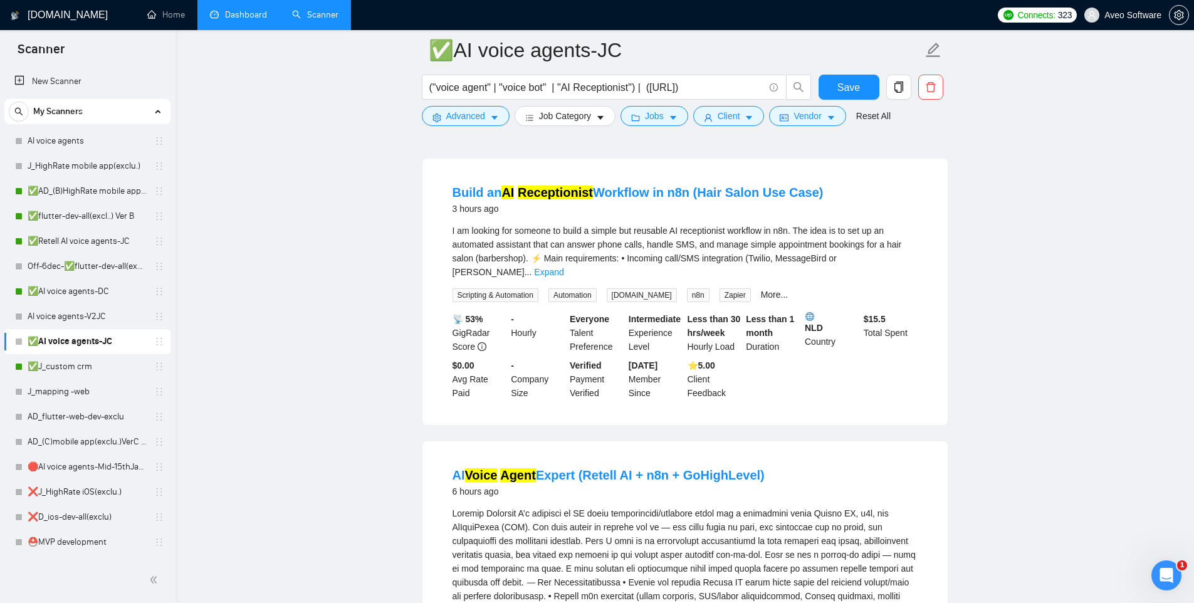
click at [244, 9] on link "Dashboard" at bounding box center [238, 14] width 57 height 11
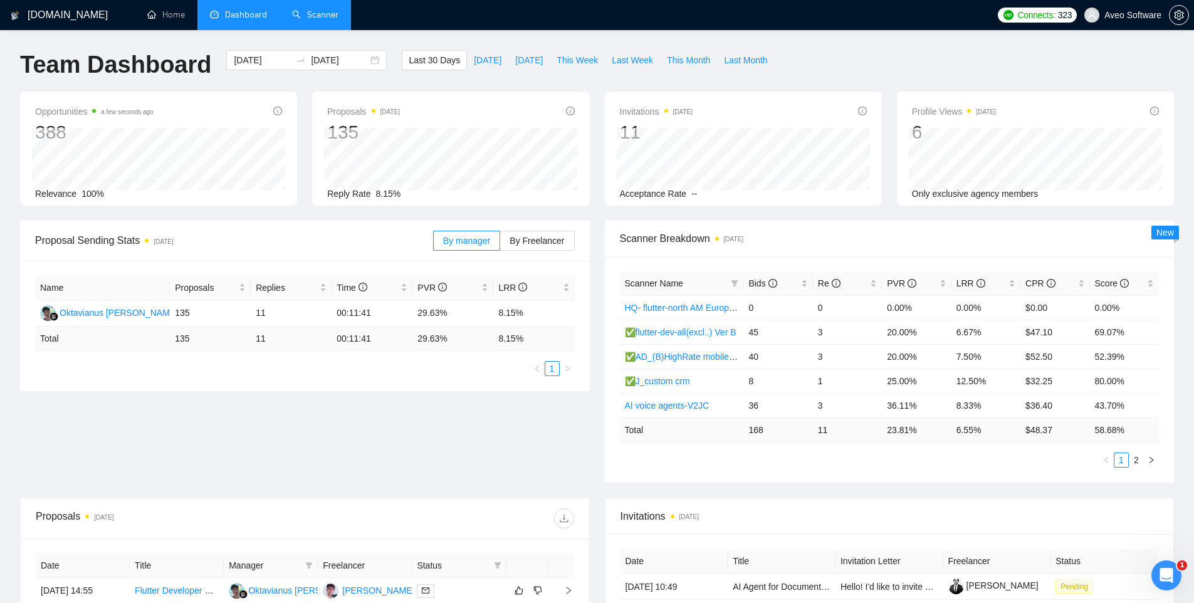
click at [333, 9] on link "Scanner" at bounding box center [315, 14] width 46 height 11
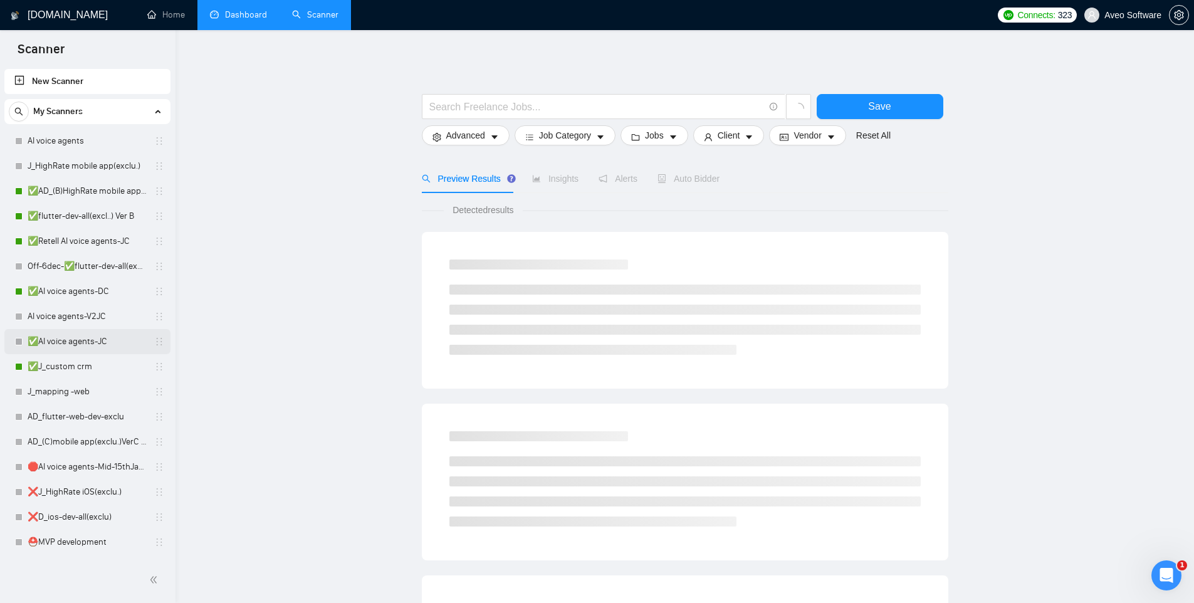
click at [85, 343] on link "✅AI voice agents-JC" at bounding box center [87, 341] width 119 height 25
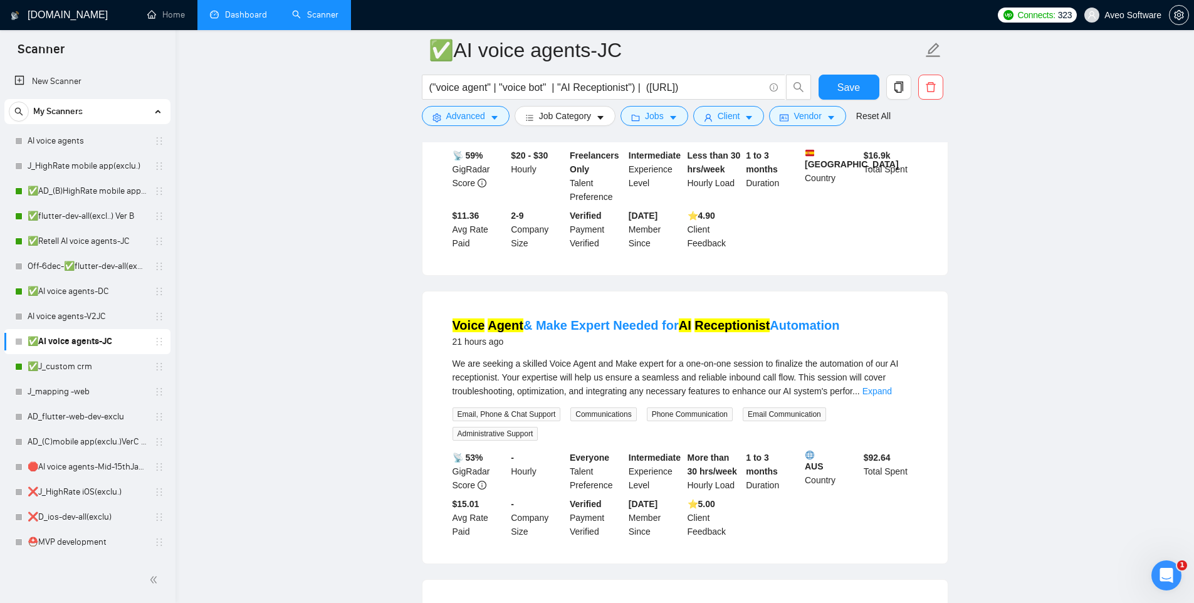
scroll to position [1422, 0]
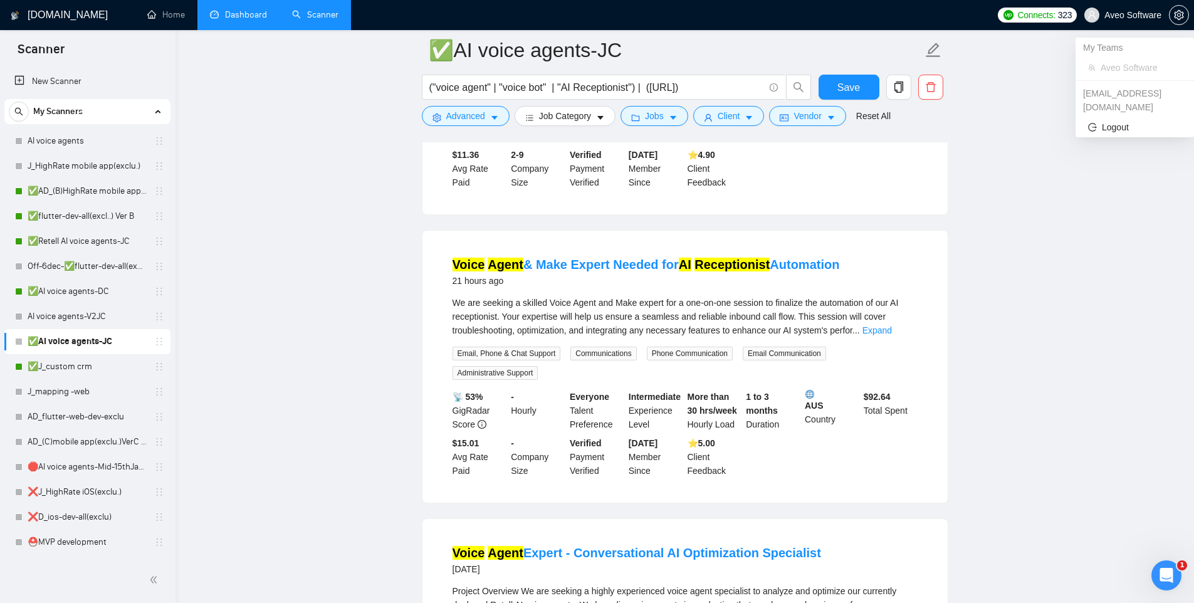
click at [1143, 15] on span "Aveo Software" at bounding box center [1132, 15] width 57 height 0
click at [385, 192] on main "✅AI voice agents-JC ("voice agent" | "voice bot" | "AI Receptionist") | ([URL])…" at bounding box center [684, 125] width 978 height 2994
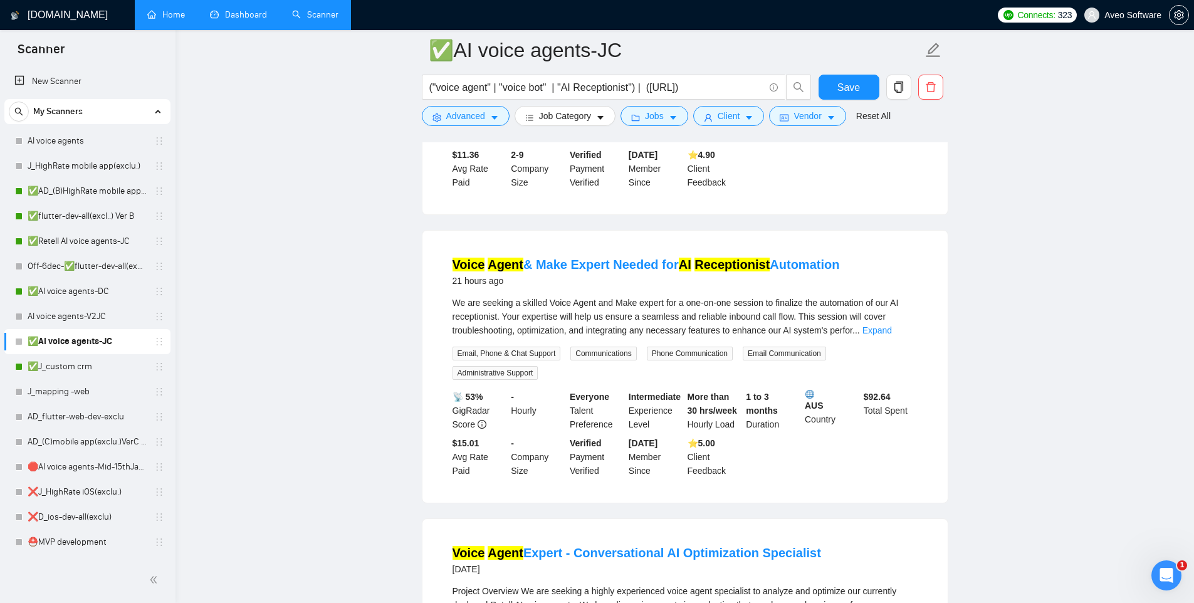
click at [162, 13] on link "Home" at bounding box center [166, 14] width 38 height 11
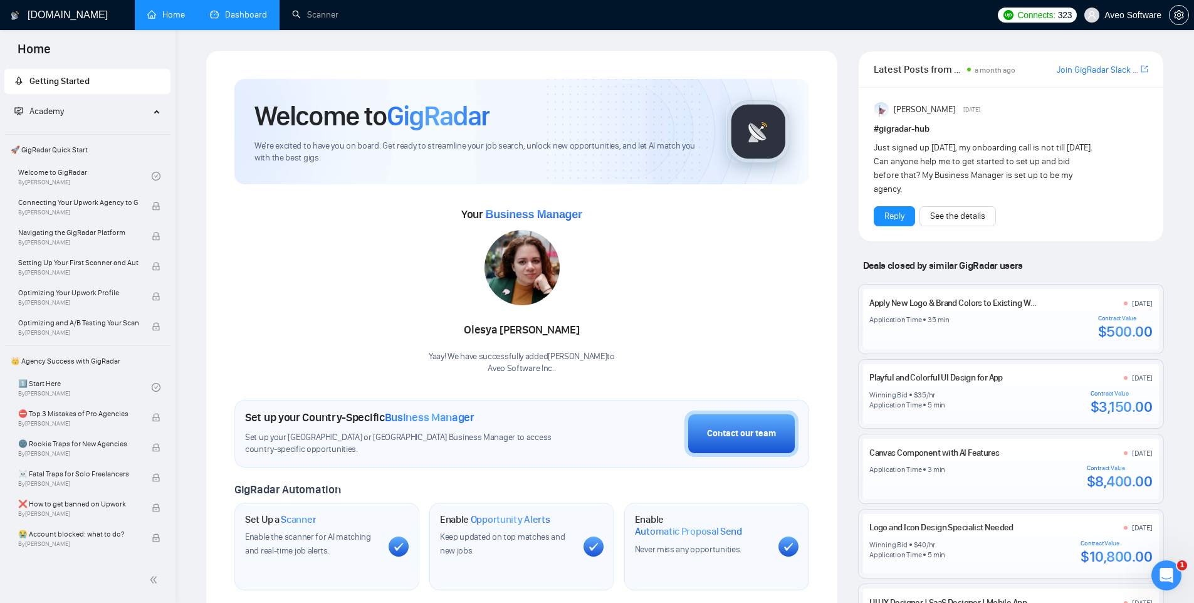
click at [234, 18] on link "Dashboard" at bounding box center [238, 14] width 57 height 11
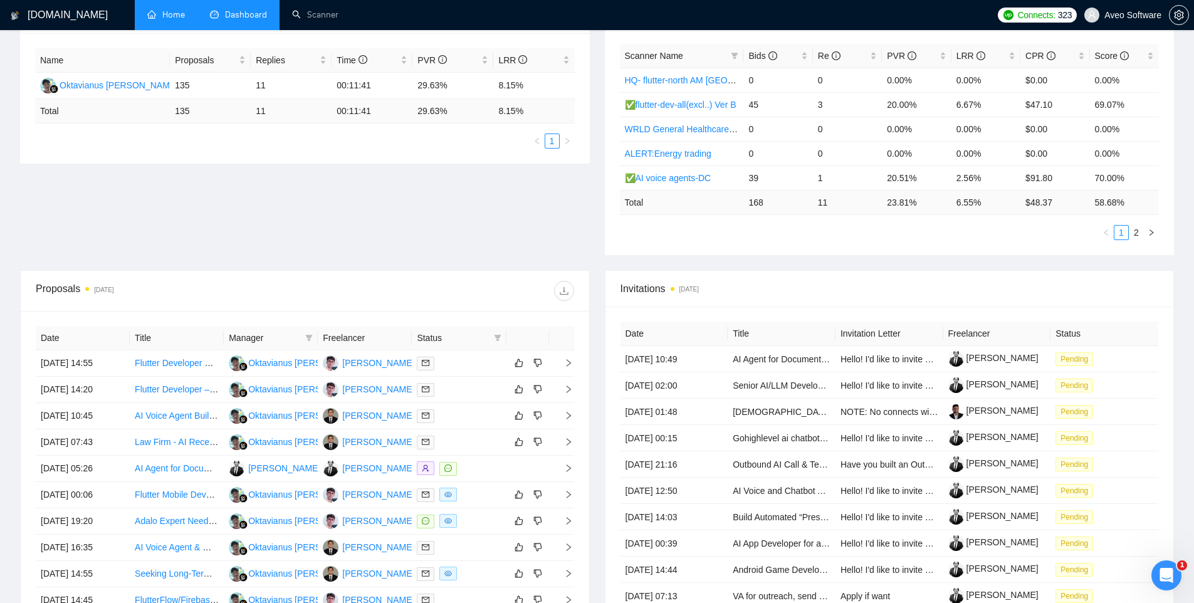
scroll to position [390, 0]
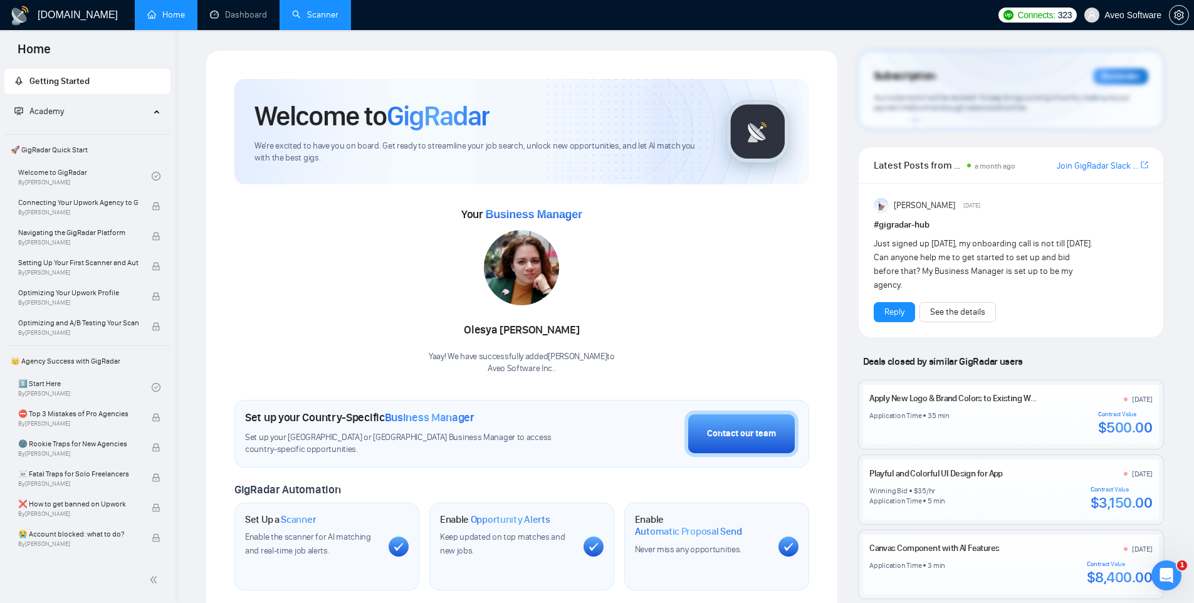
click at [313, 14] on link "Scanner" at bounding box center [315, 14] width 46 height 11
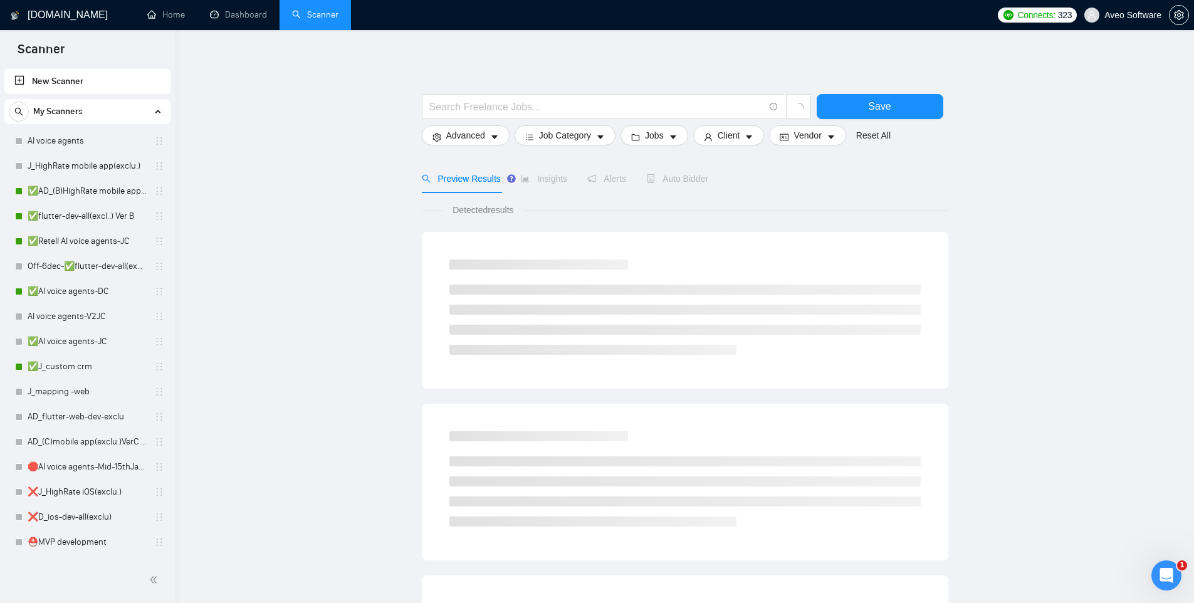
click at [85, 81] on link "New Scanner" at bounding box center [87, 81] width 146 height 25
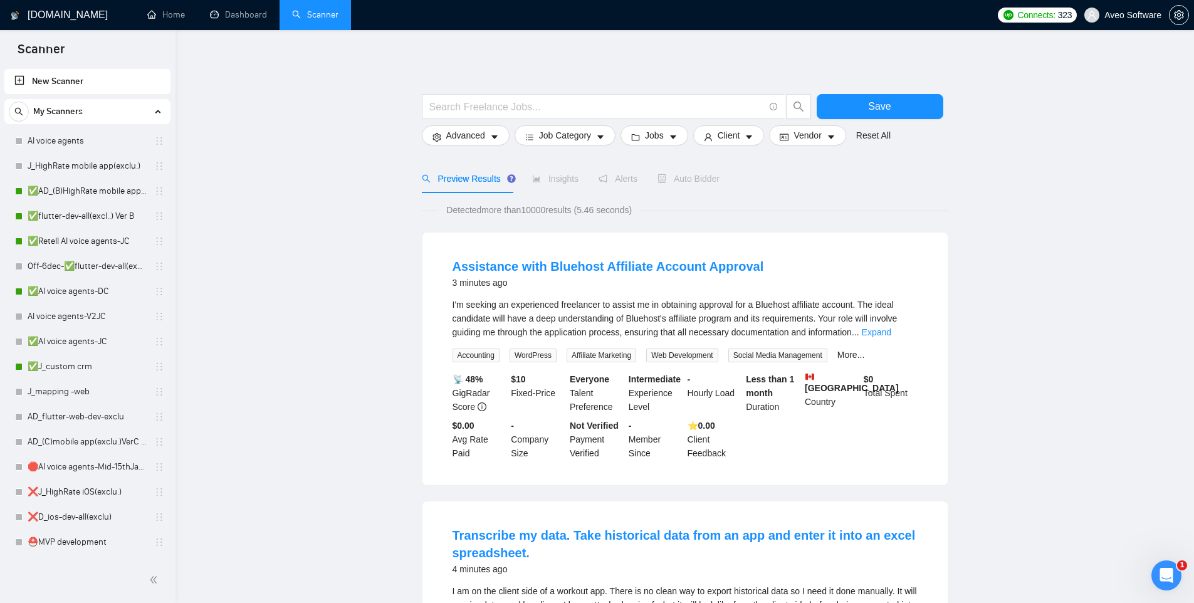
click at [31, 81] on link "New Scanner" at bounding box center [87, 81] width 146 height 25
click at [14, 79] on link "New Scanner" at bounding box center [87, 81] width 146 height 25
click at [91, 112] on div "My Scanners" at bounding box center [87, 111] width 157 height 25
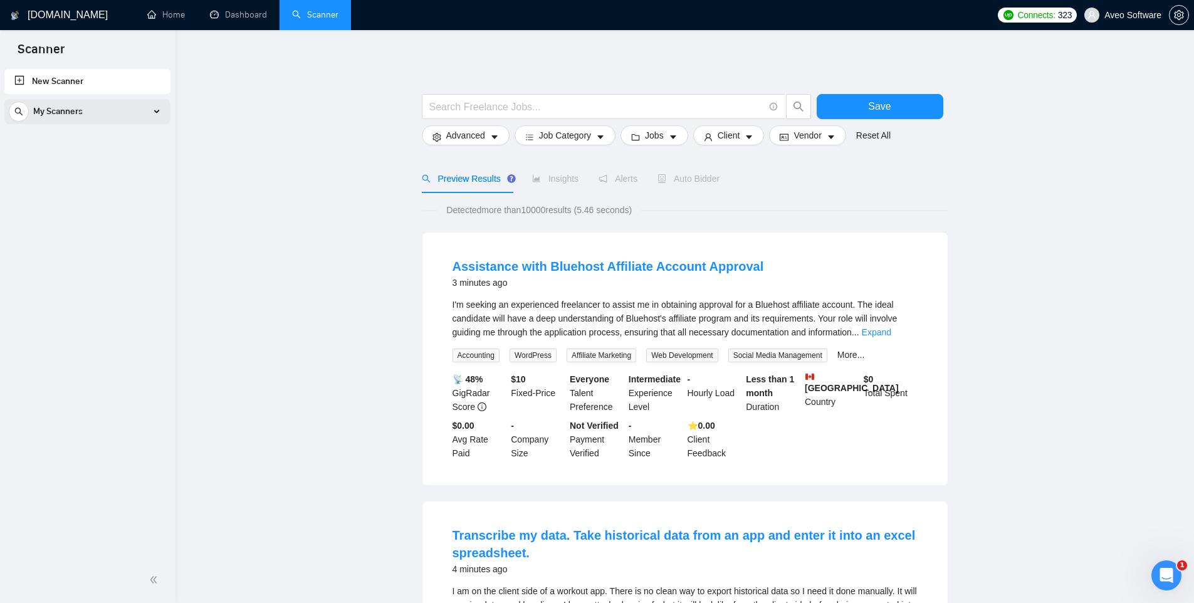
click at [126, 112] on div "My Scanners" at bounding box center [87, 111] width 157 height 25
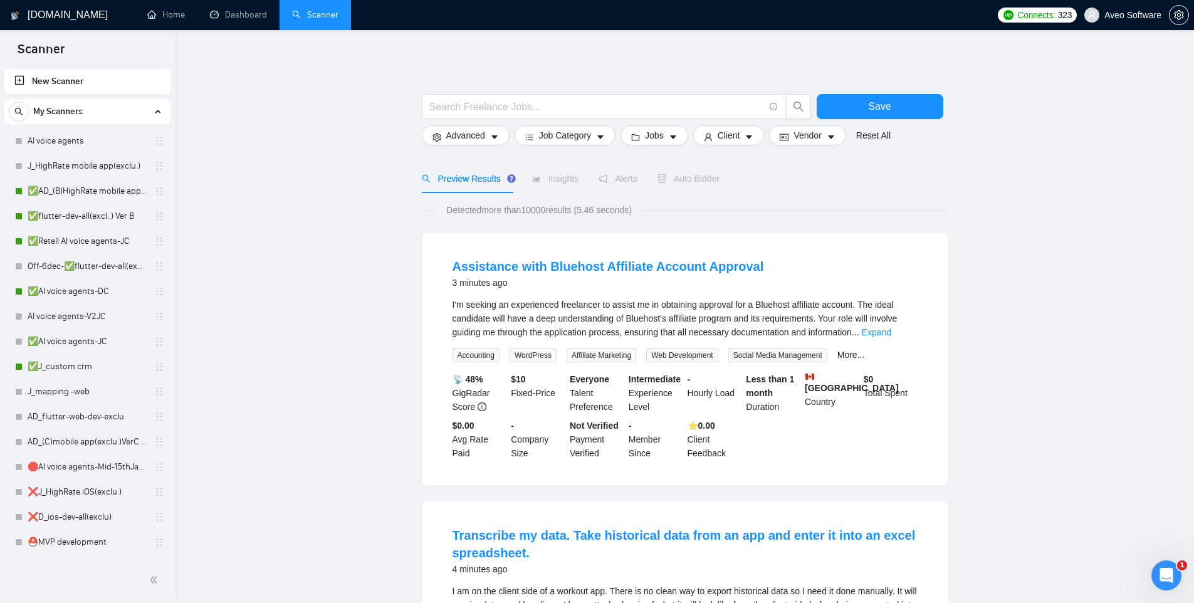
click at [133, 81] on link "New Scanner" at bounding box center [87, 81] width 146 height 25
click at [104, 143] on link "AI voice agents" at bounding box center [87, 140] width 119 height 25
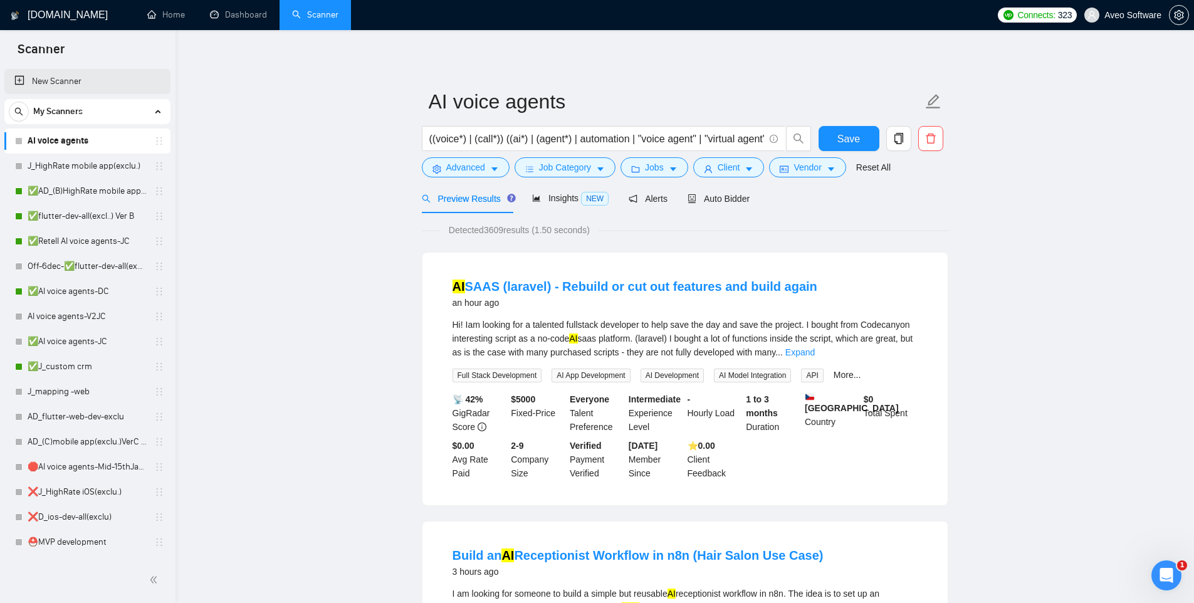
click at [18, 81] on link "New Scanner" at bounding box center [87, 81] width 146 height 25
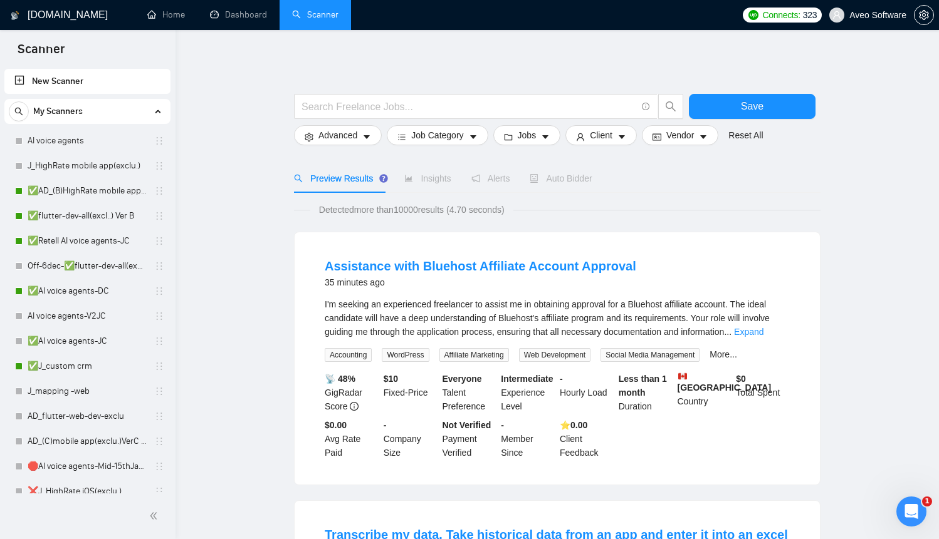
click at [359, 134] on button "Advanced" at bounding box center [338, 135] width 88 height 20
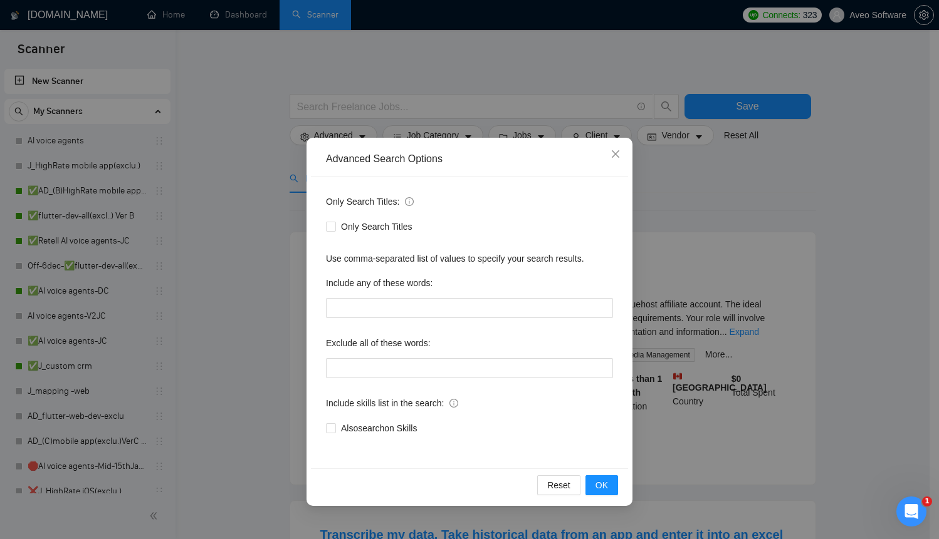
click at [248, 251] on div "Advanced Search Options Only Search Titles: Only Search Titles Use comma-separa…" at bounding box center [469, 269] width 939 height 539
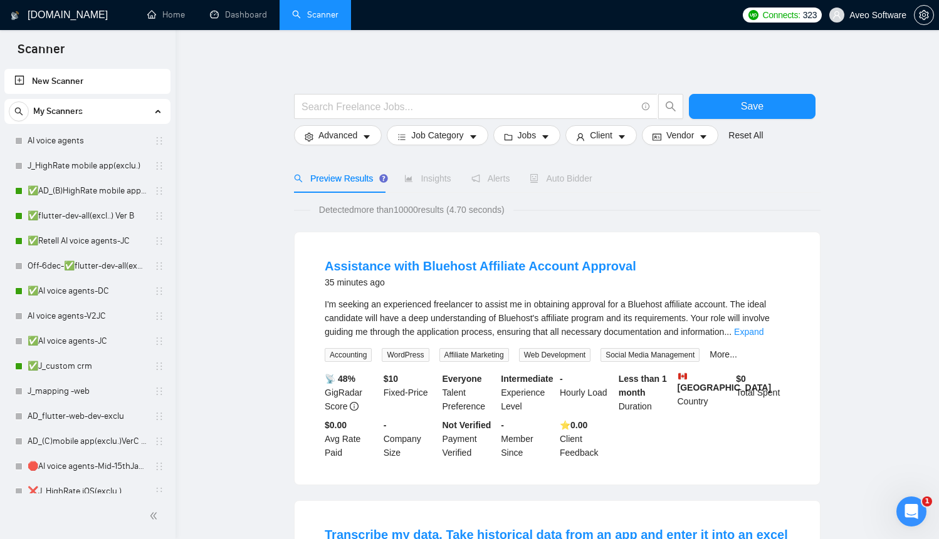
click at [348, 134] on span "Advanced" at bounding box center [337, 135] width 39 height 14
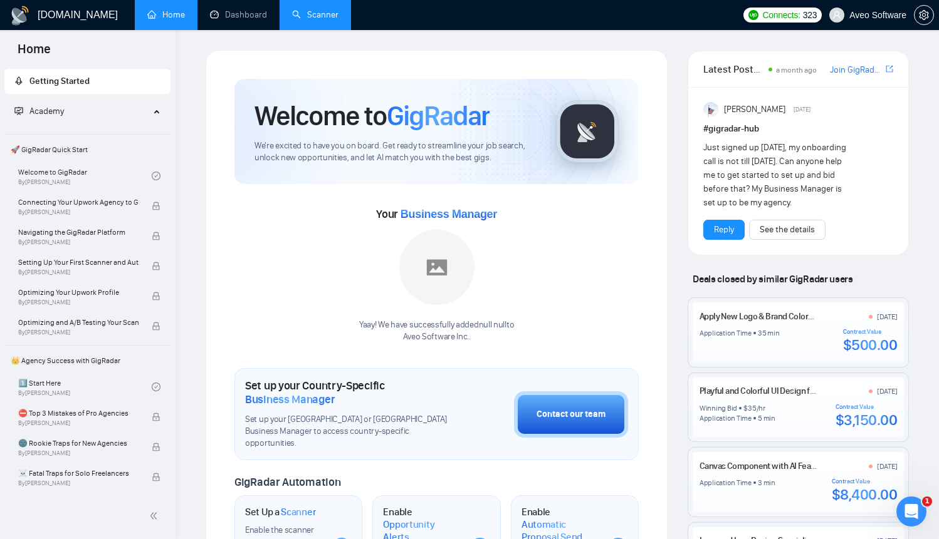
click at [304, 10] on link "Scanner" at bounding box center [315, 14] width 46 height 11
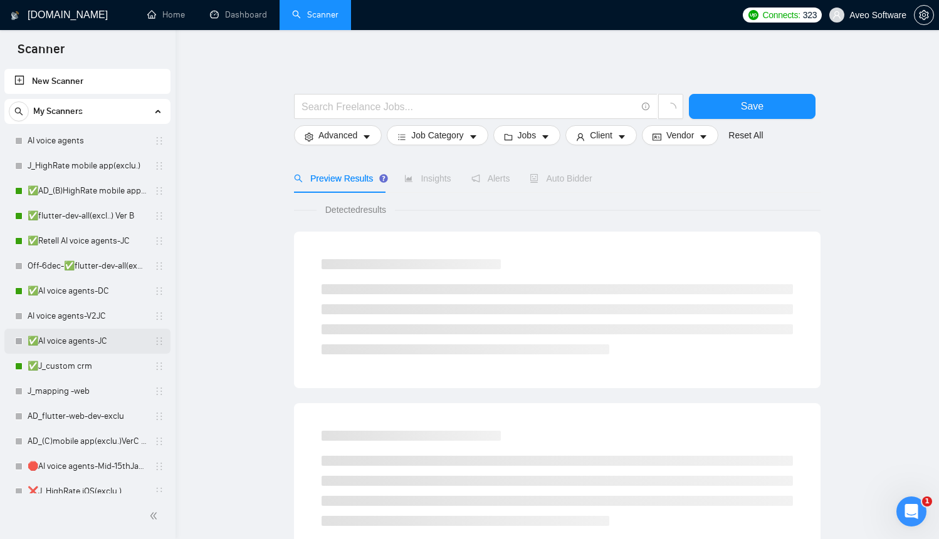
click at [85, 341] on link "✅AI voice agents-JC" at bounding box center [87, 341] width 119 height 25
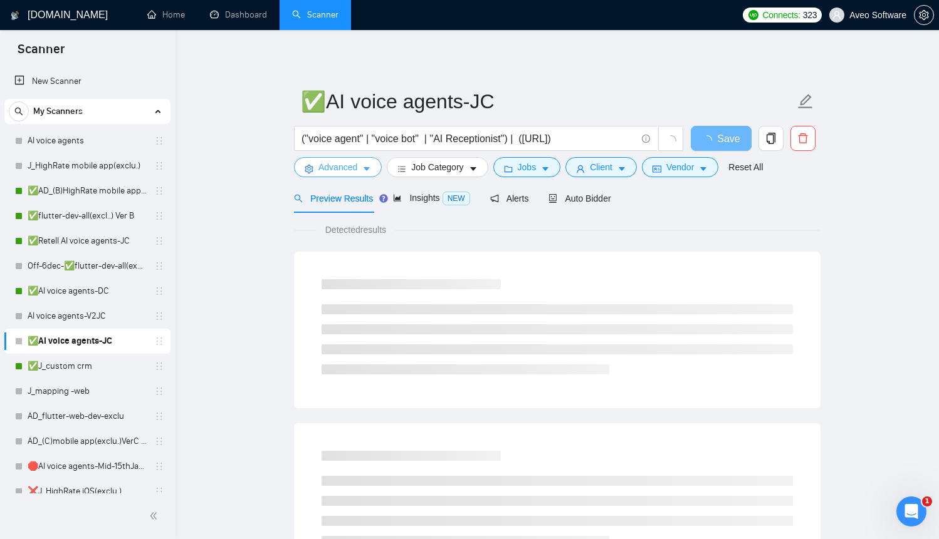
click at [356, 162] on span "Advanced" at bounding box center [337, 167] width 39 height 14
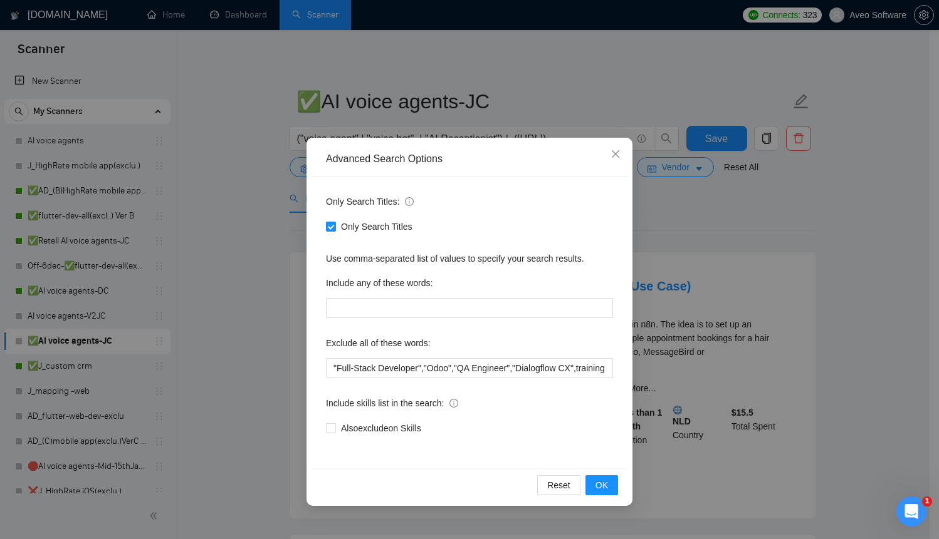
click at [243, 177] on div "Advanced Search Options Only Search Titles: Only Search Titles Use comma-separa…" at bounding box center [469, 269] width 939 height 539
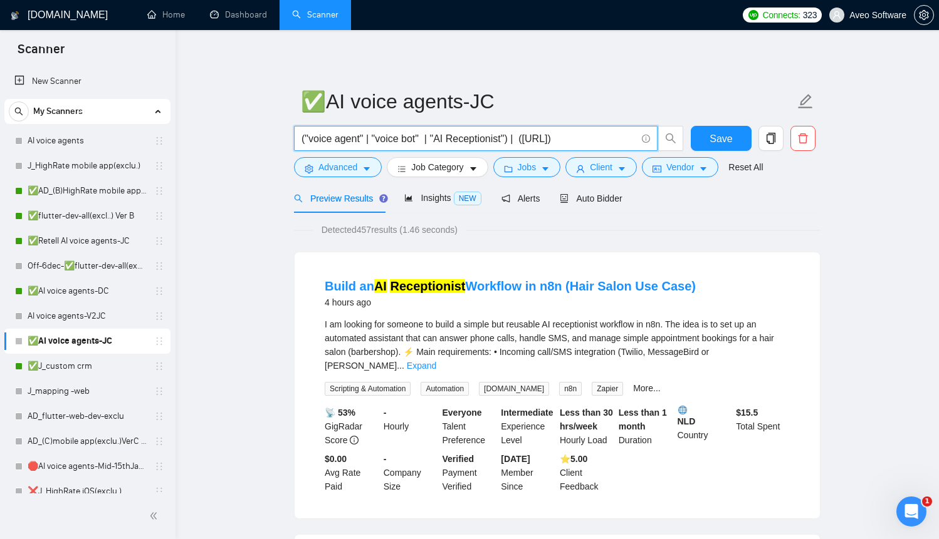
drag, startPoint x: 573, startPoint y: 137, endPoint x: 263, endPoint y: 137, distance: 310.1
click at [707, 167] on icon "caret-down" at bounding box center [703, 169] width 9 height 9
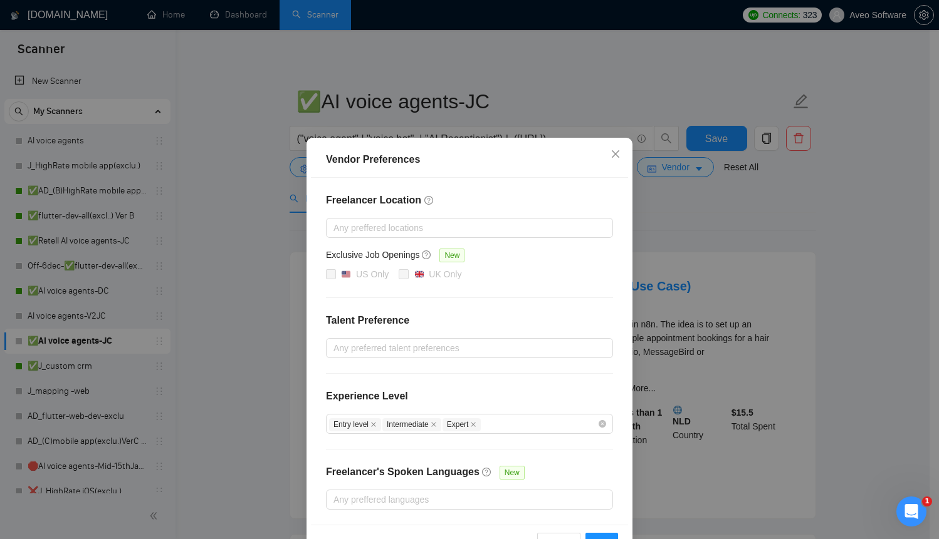
click at [687, 237] on div "Vendor Preferences Freelancer Location Any preffered locations Exclusive Job Op…" at bounding box center [469, 269] width 939 height 539
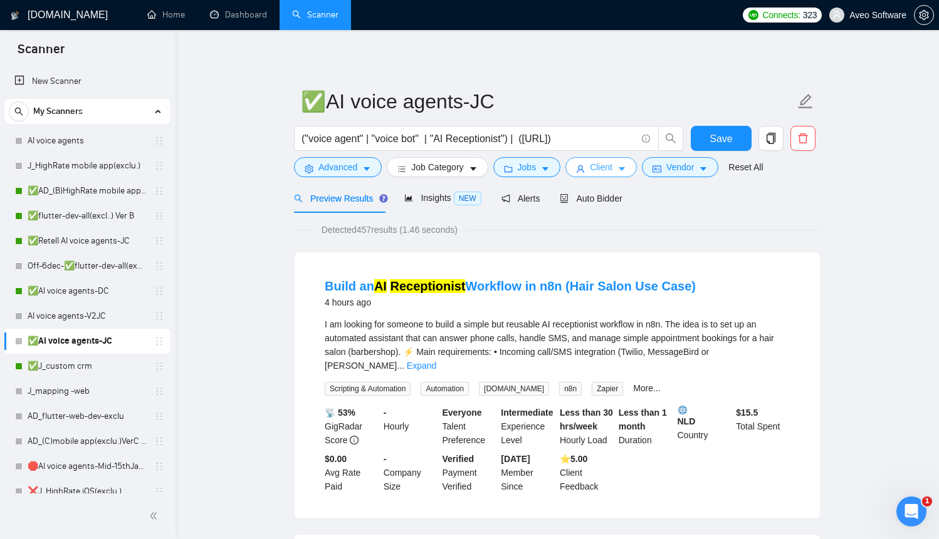
click at [631, 167] on button "Client" at bounding box center [600, 167] width 71 height 20
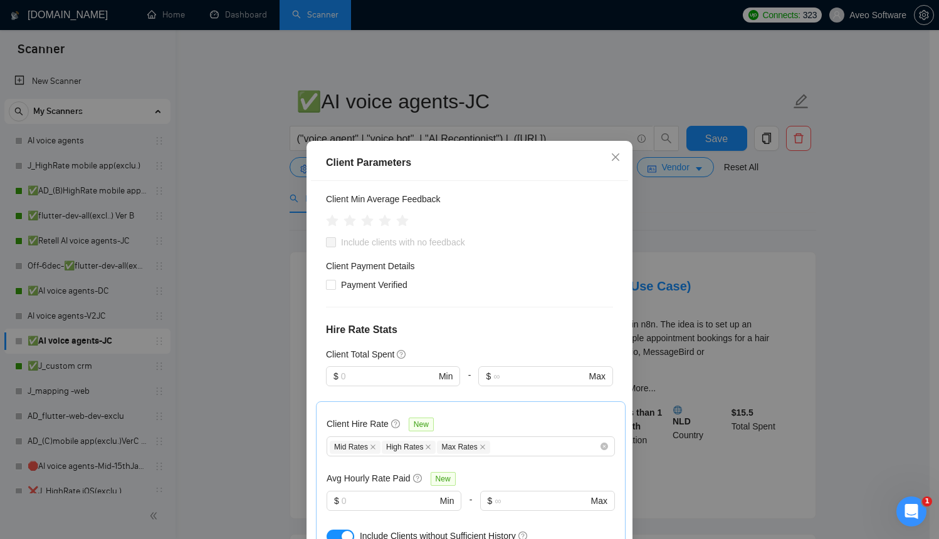
scroll to position [625, 0]
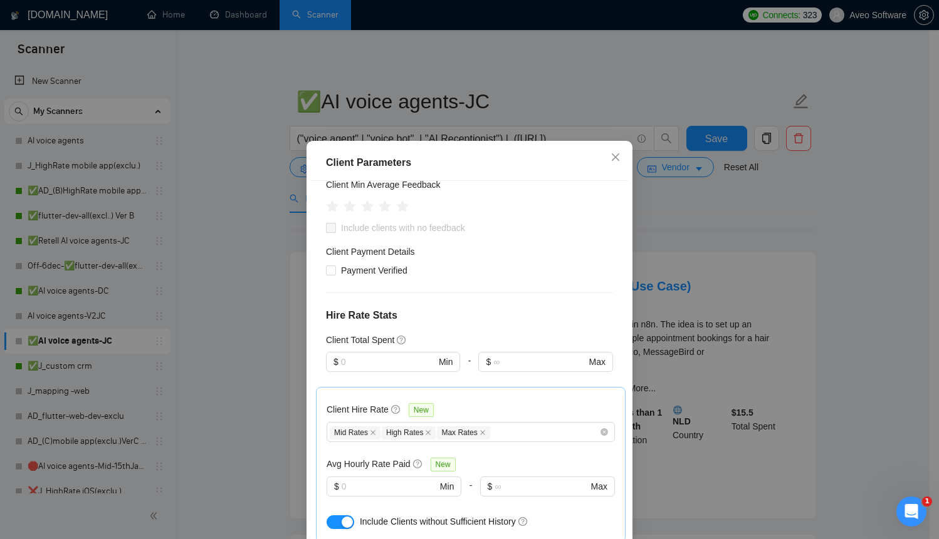
click at [757, 271] on div "Client Parameters Client Location Include Client Countries Select Exclude Clien…" at bounding box center [469, 269] width 939 height 539
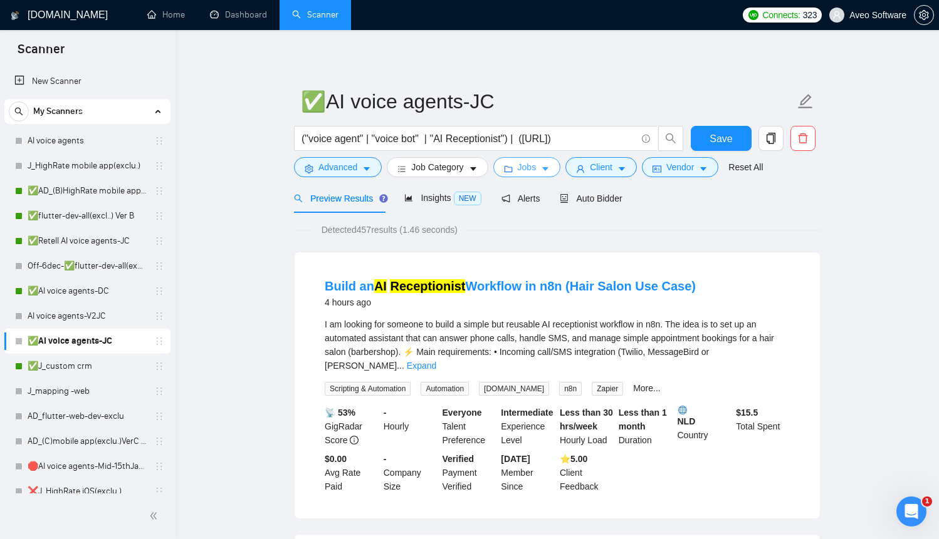
click at [548, 169] on icon "caret-down" at bounding box center [545, 170] width 6 height 4
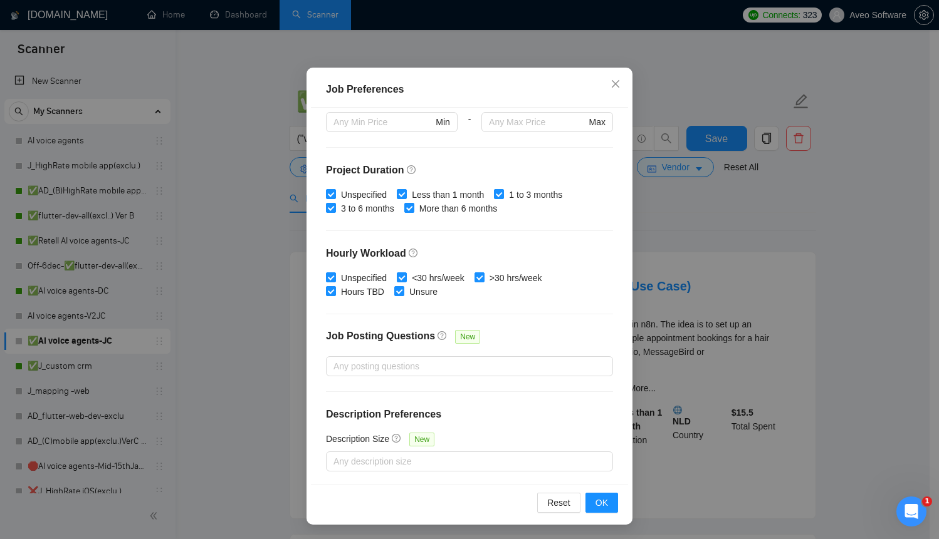
scroll to position [74, 0]
click at [754, 222] on div "Job Preferences Budget Project Type All Fixed Price Hourly Rate Fixed Price Bud…" at bounding box center [469, 269] width 939 height 539
